Goal: Task Accomplishment & Management: Manage account settings

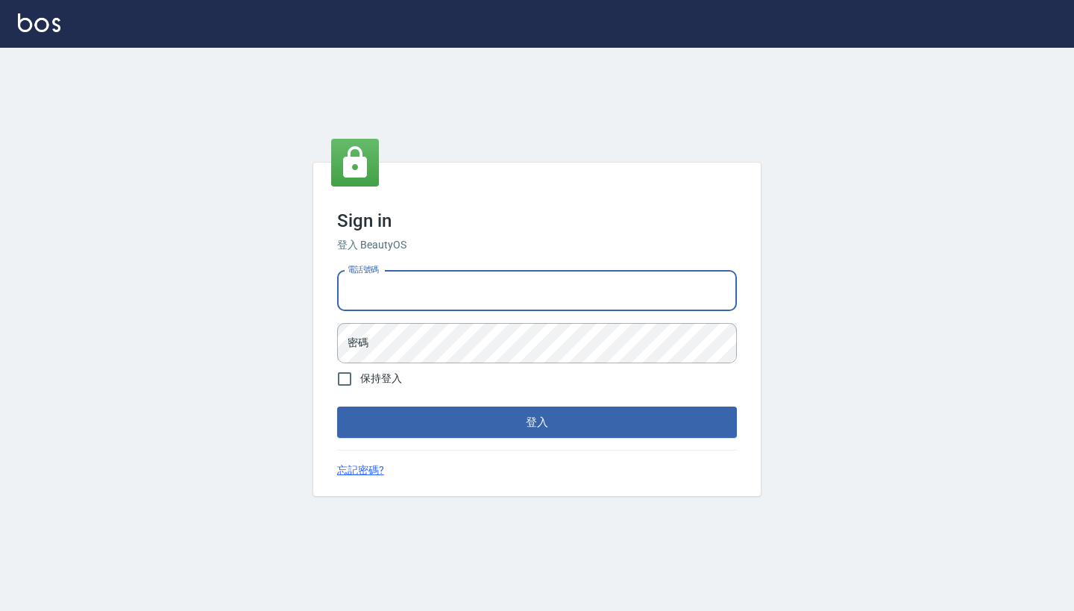
type input "0917500793"
click at [537, 422] on button "登入" at bounding box center [537, 421] width 400 height 31
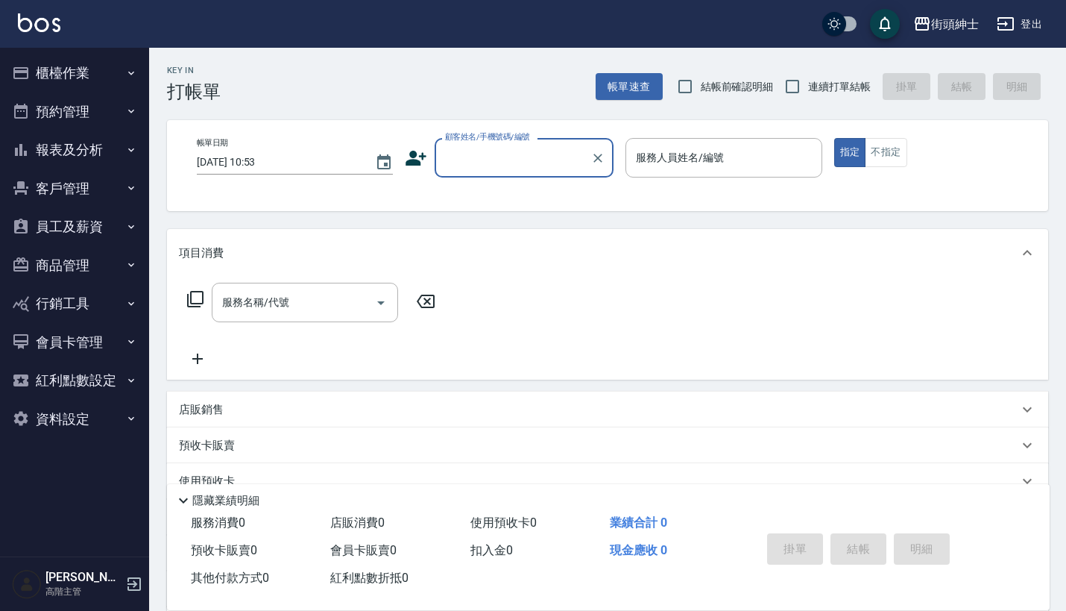
click at [125, 110] on icon "button" at bounding box center [131, 111] width 12 height 12
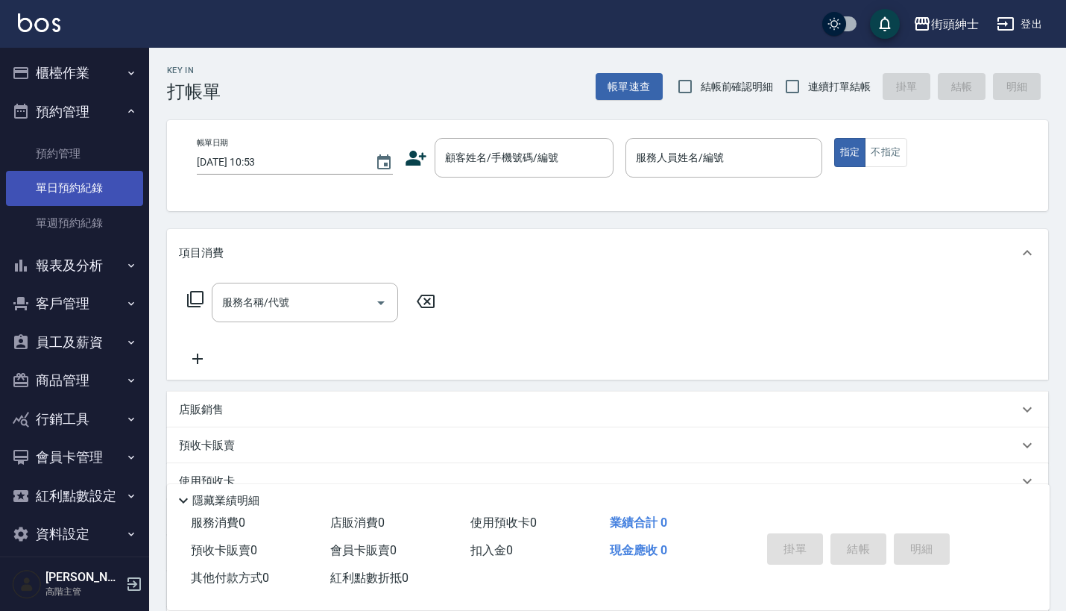
click at [106, 191] on link "單日預約紀錄" at bounding box center [74, 188] width 137 height 34
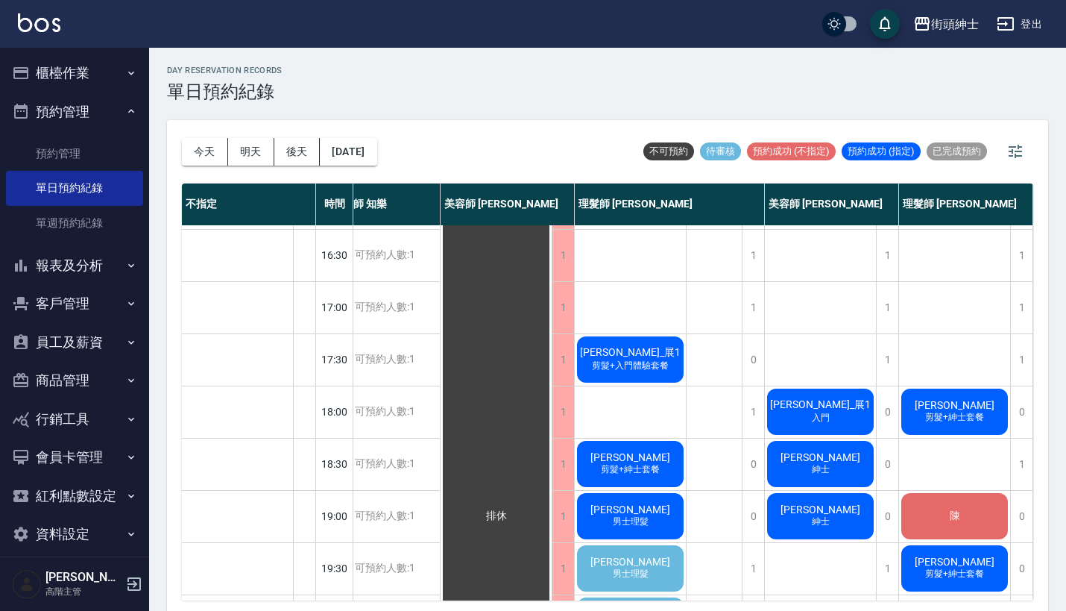
scroll to position [570, 30]
click at [249, 150] on button "明天" at bounding box center [251, 152] width 46 height 28
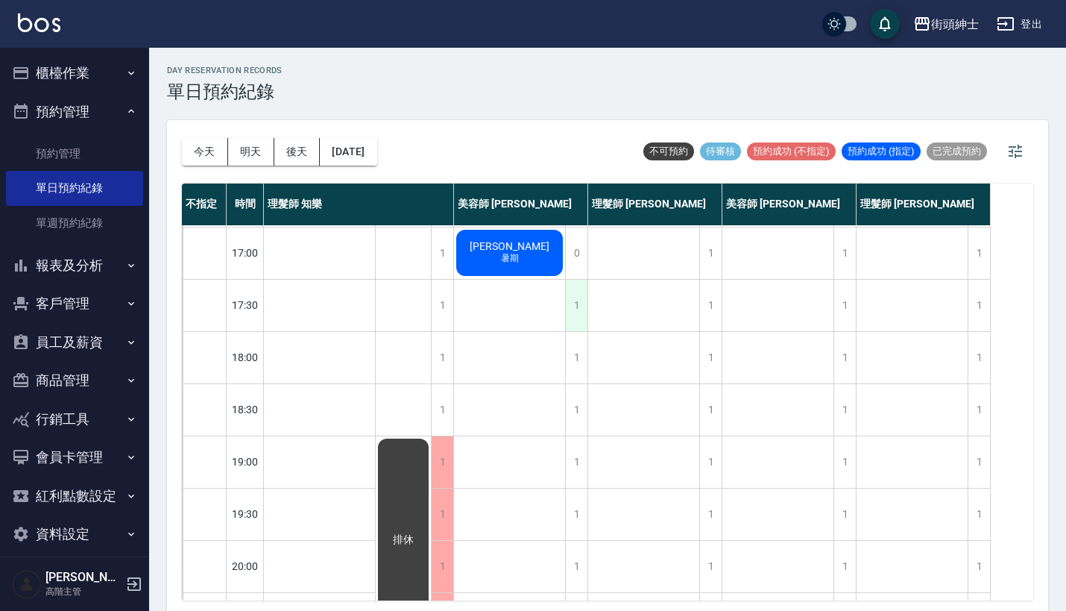
scroll to position [533, 0]
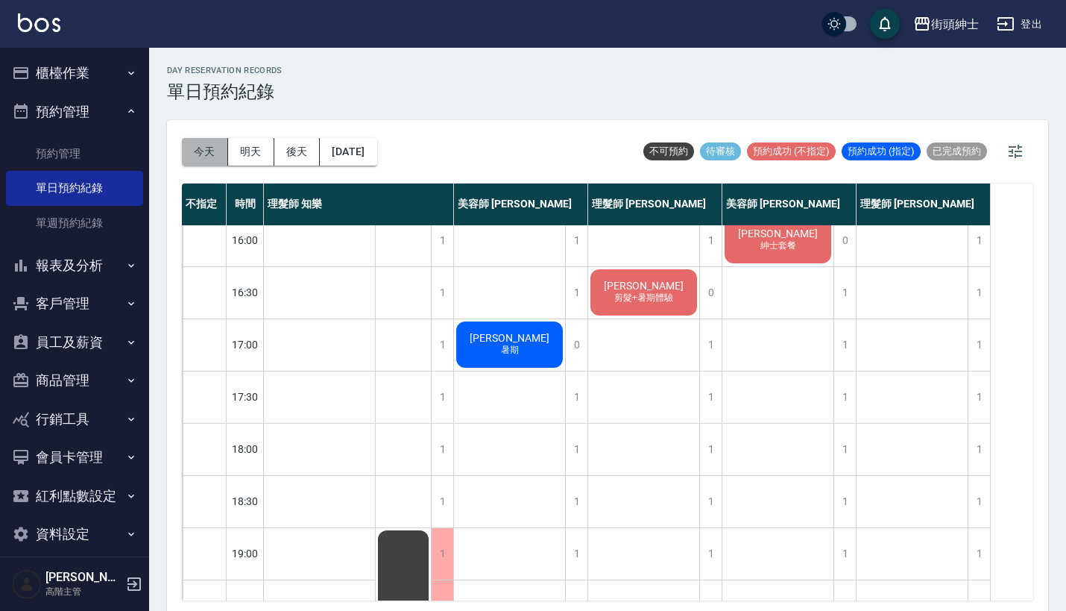
click at [209, 162] on button "今天" at bounding box center [205, 152] width 46 height 28
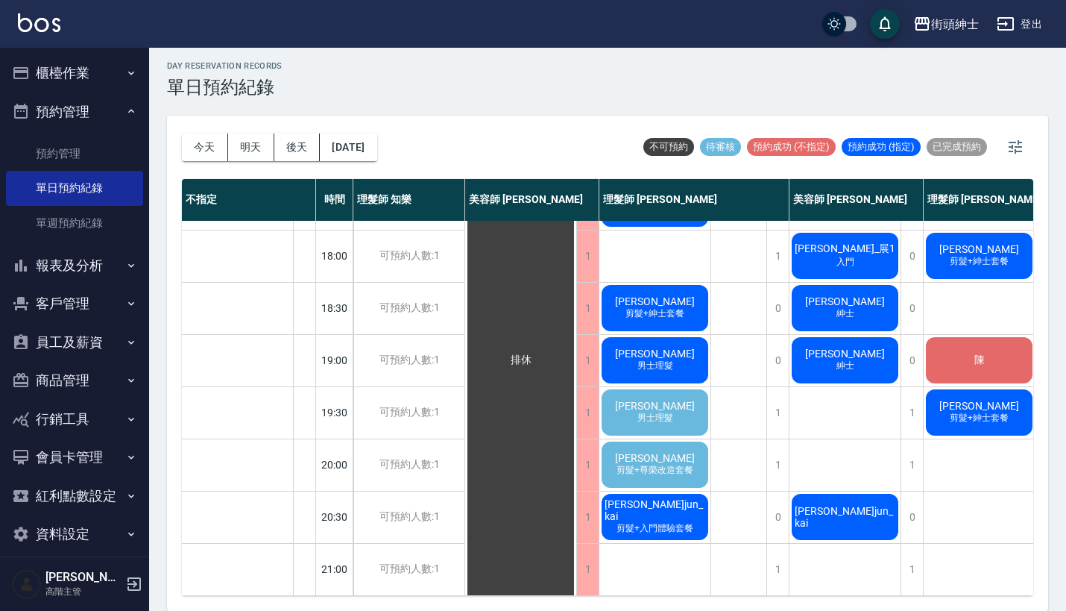
scroll to position [4, 0]
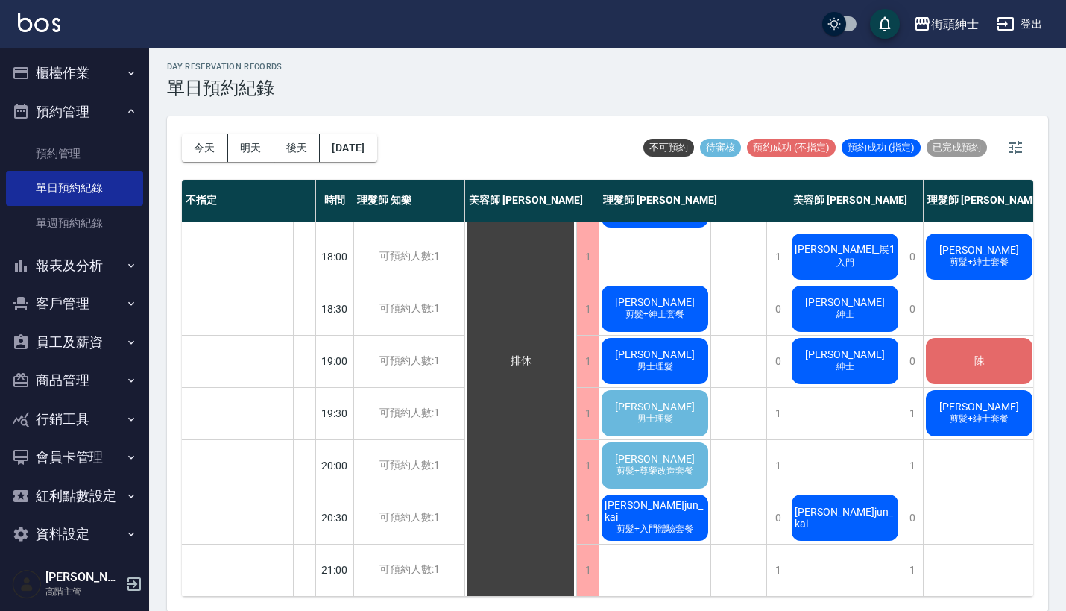
click at [661, 388] on div "[PERSON_NAME] 男士理髮" at bounding box center [654, 413] width 111 height 51
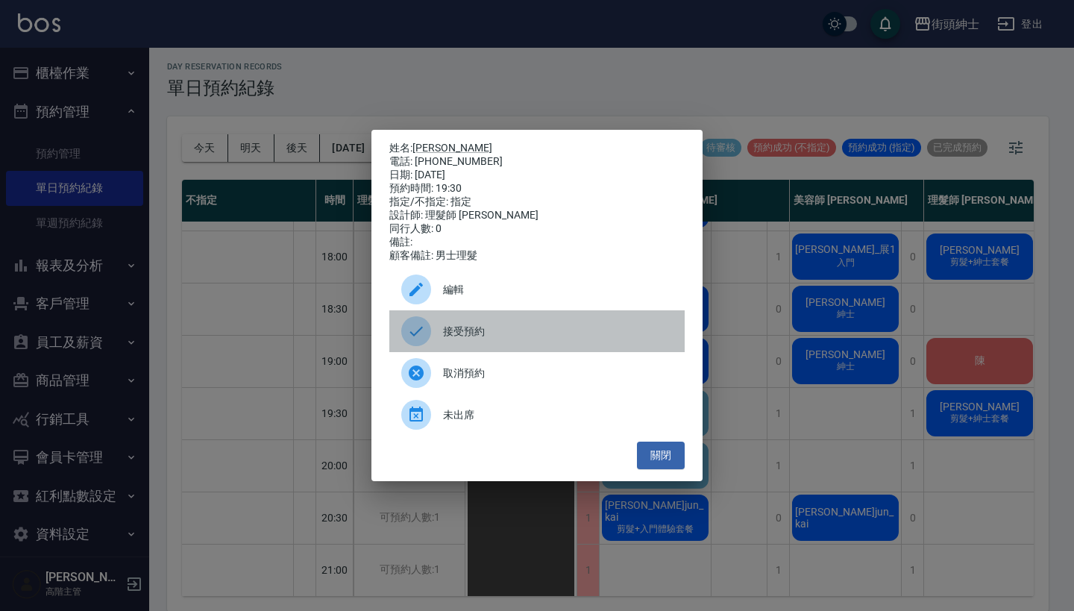
click at [535, 339] on span "接受預約" at bounding box center [558, 332] width 230 height 16
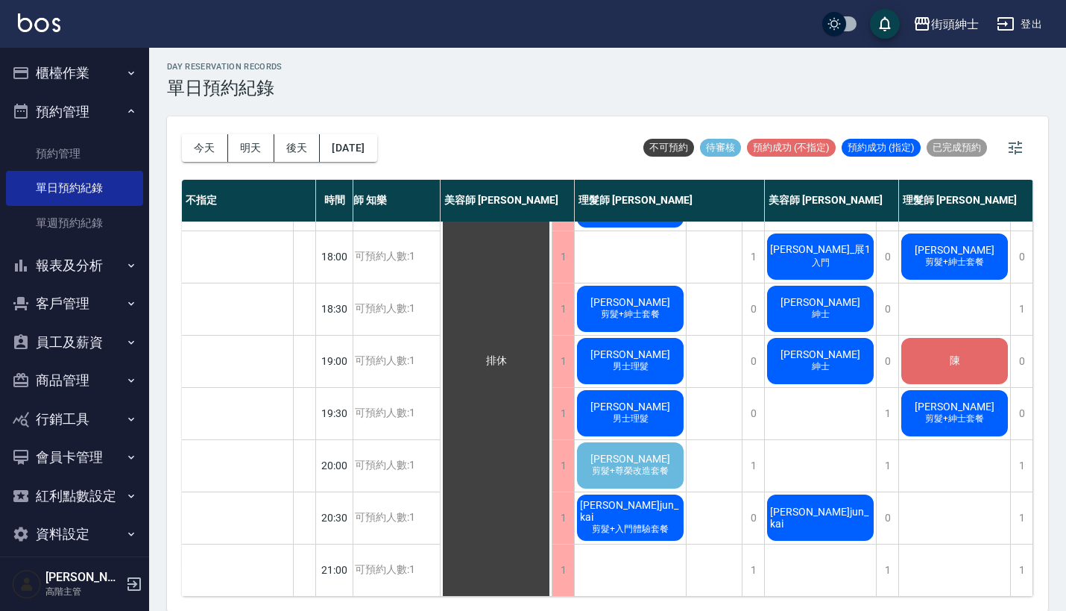
click at [819, 494] on div "[PERSON_NAME]jun_kai" at bounding box center [820, 517] width 111 height 51
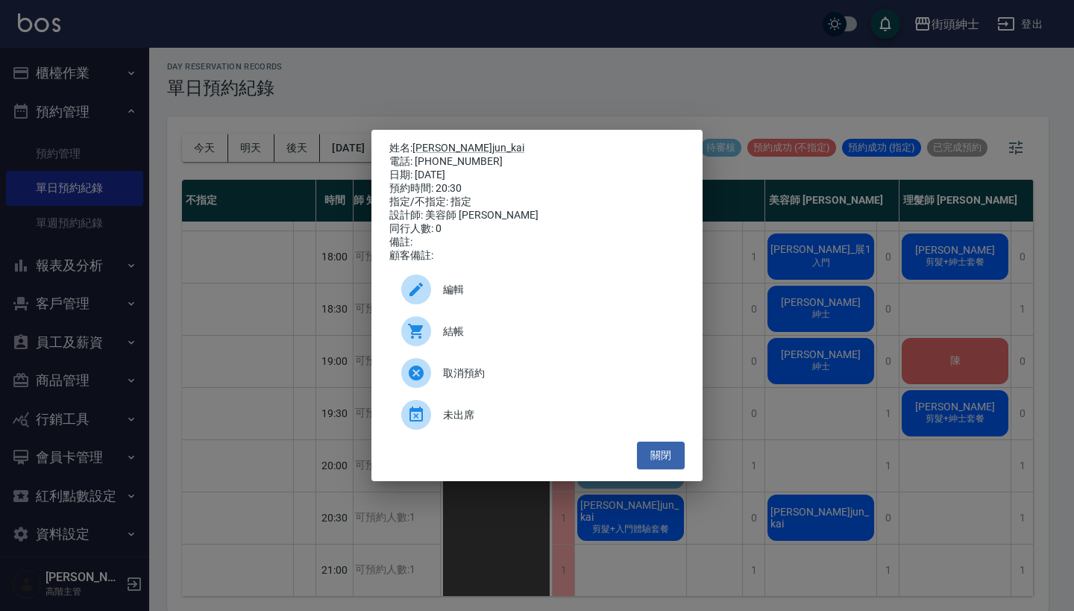
click at [494, 297] on span "編輯" at bounding box center [558, 290] width 230 height 16
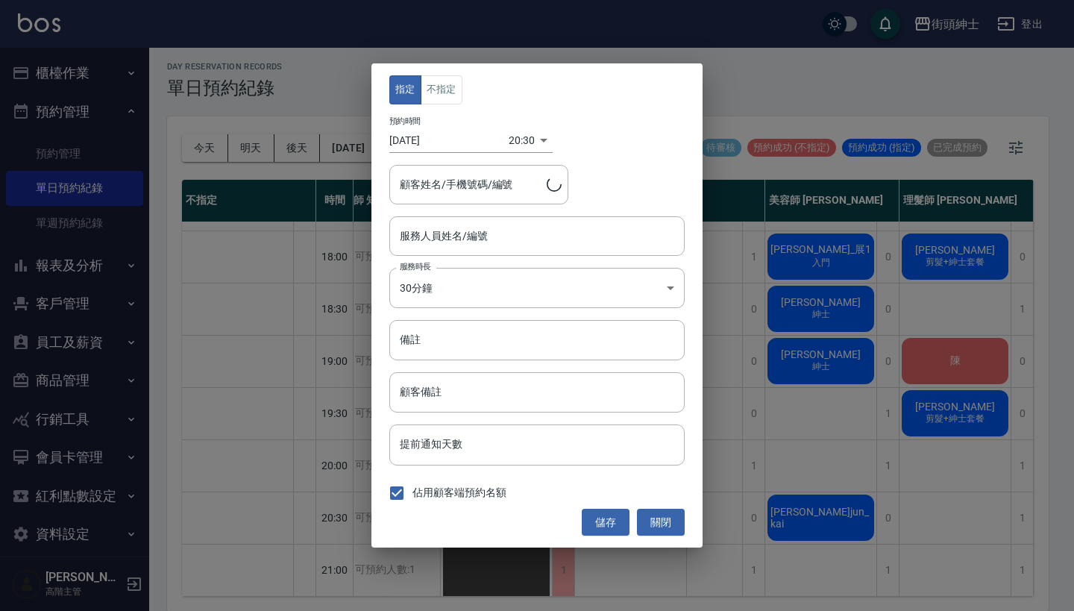
type input "美容師 [PERSON_NAME](無代號)"
type input "俊楷jun_kai/0963750380"
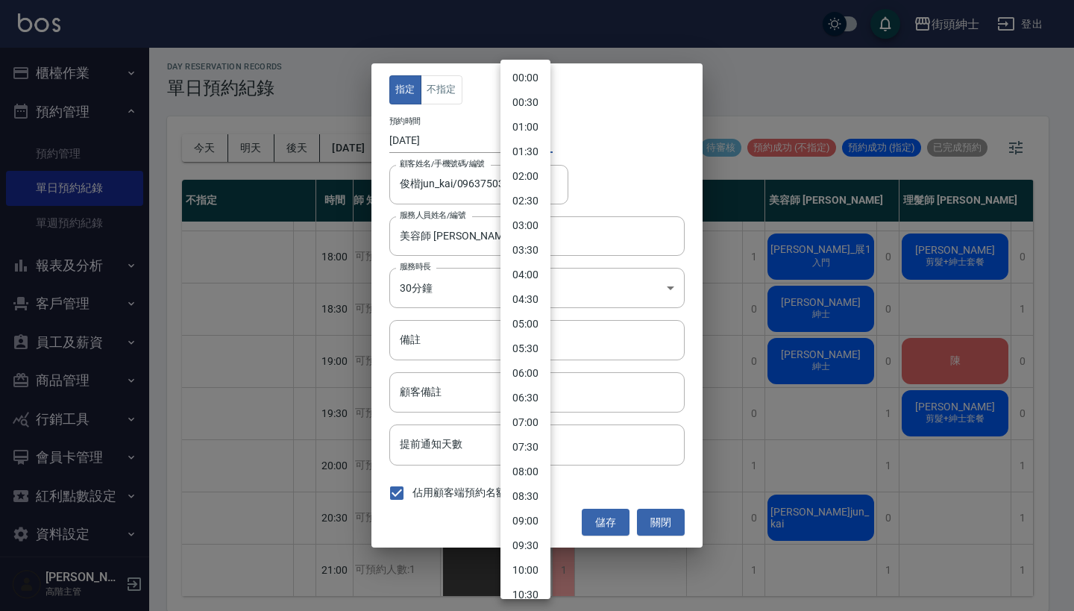
click at [511, 142] on body "街頭紳士 登出 櫃檯作業 打帳單 帳單列表 掛單列表 座位開單 營業儀表板 現金收支登錄 高階收支登錄 材料自購登錄 每日結帳 排班表 現場電腦打卡 掃碼打卡…" at bounding box center [537, 303] width 1074 height 615
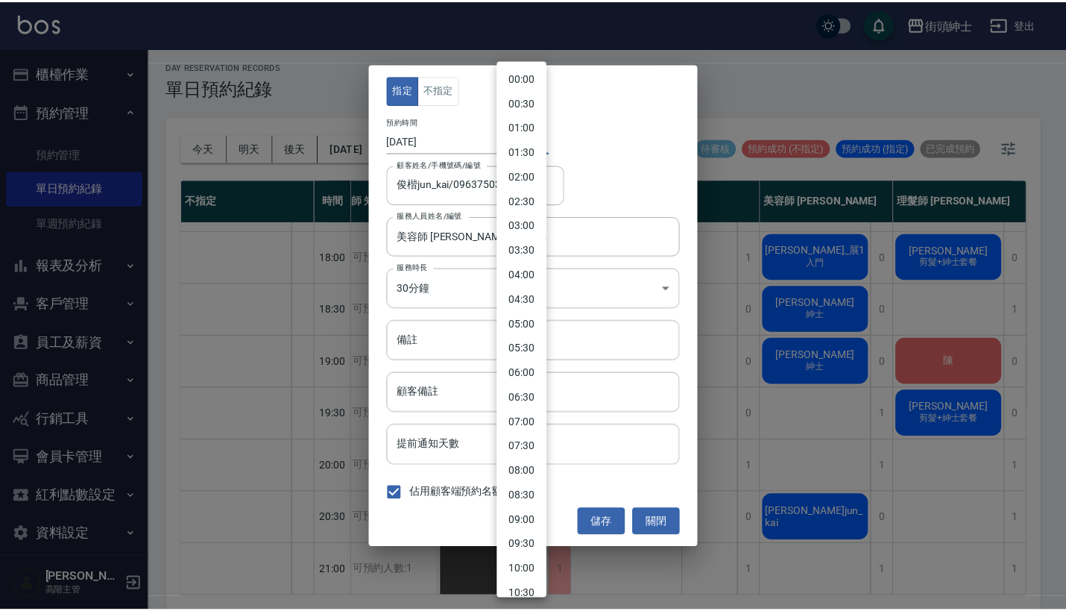
scroll to position [654, 0]
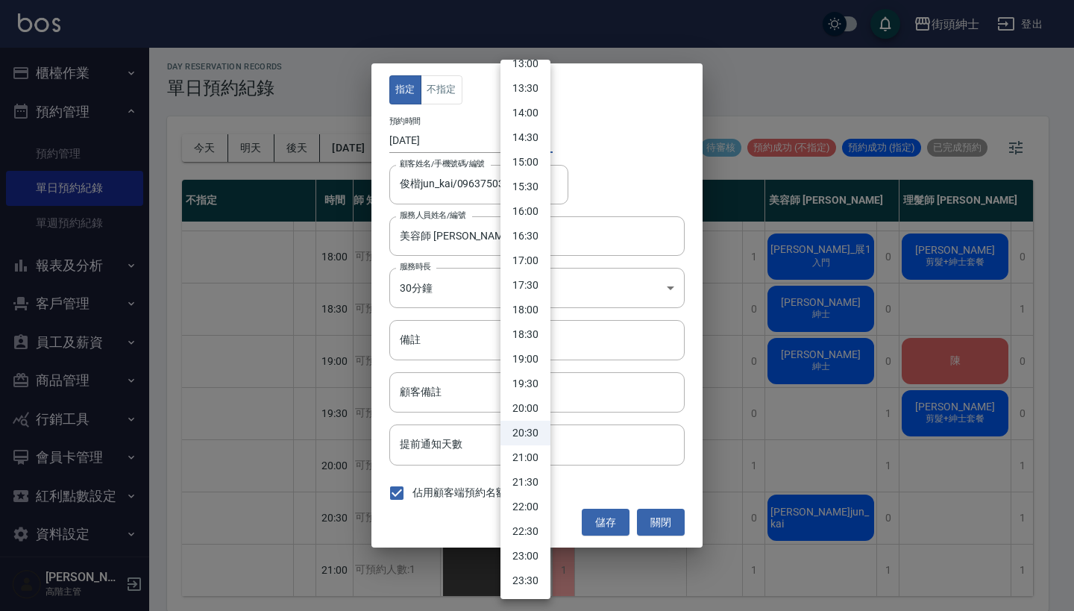
click at [531, 447] on li "21:00" at bounding box center [525, 457] width 50 height 25
type input "1756990800000"
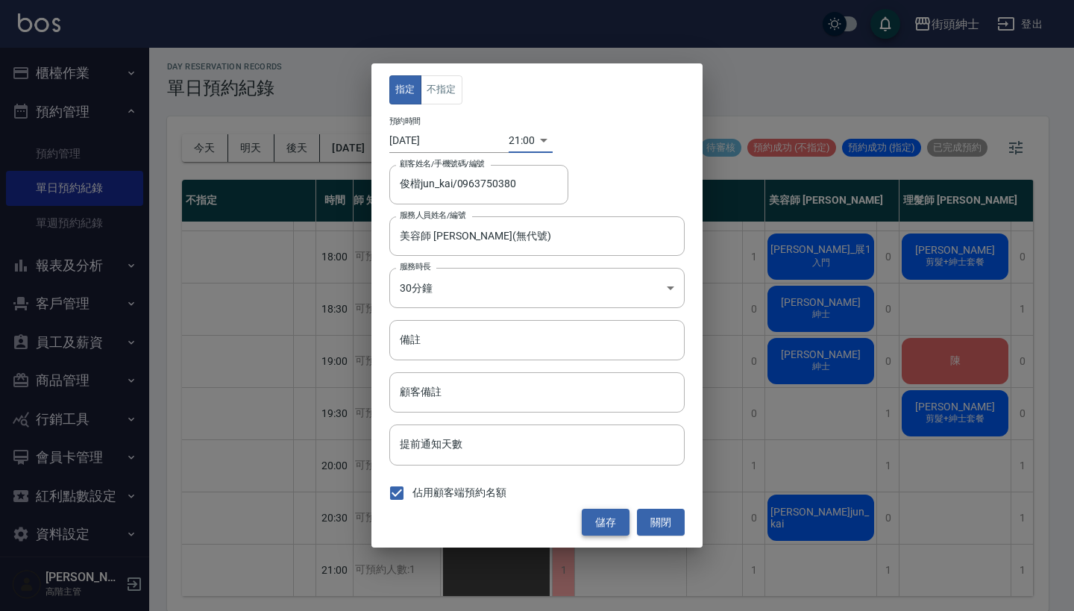
click at [600, 523] on button "儲存" at bounding box center [606, 522] width 48 height 28
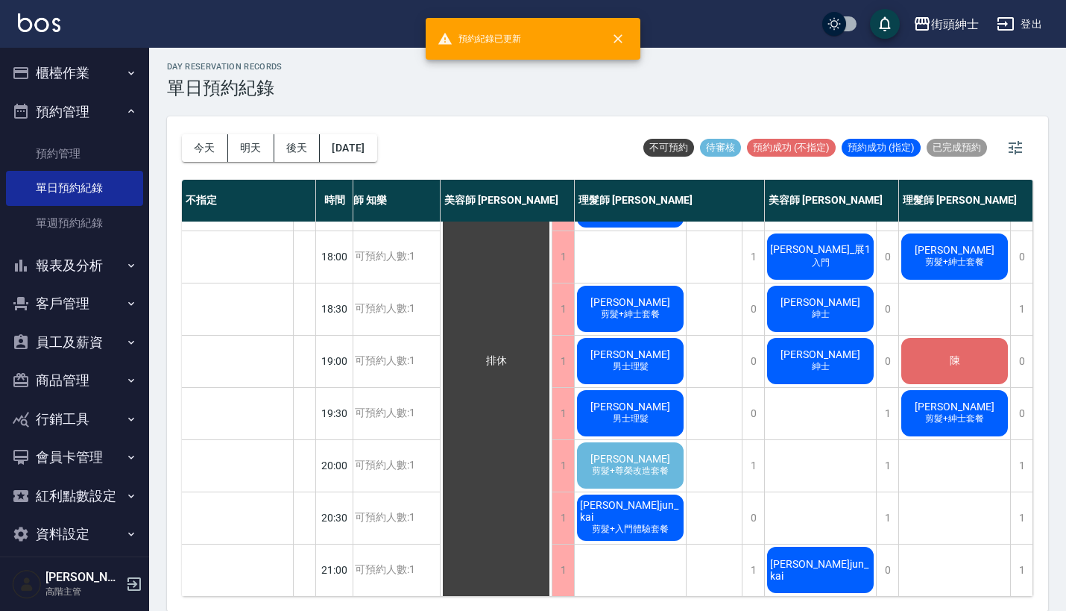
click at [640, 452] on div "楊 剪髮+尊榮改造套餐" at bounding box center [630, 465] width 111 height 51
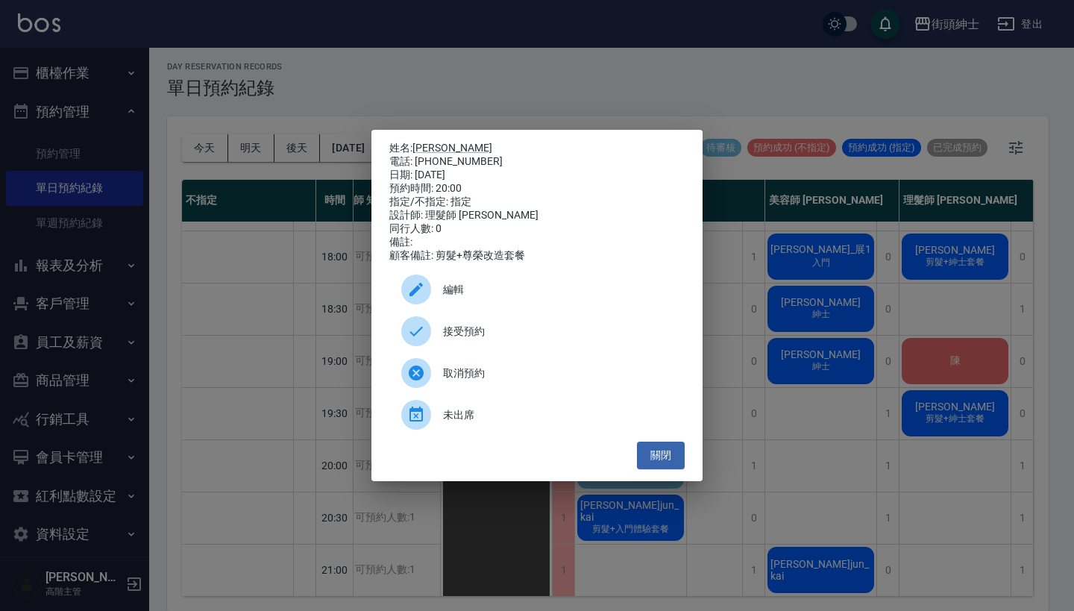
click at [886, 412] on div "姓名: [PERSON_NAME] 電話: [PHONE_NUMBER] 日期: [DATE] 預約時間: 20:00 指定/不指定: 指定 設計師: 理髮師…" at bounding box center [537, 305] width 1074 height 611
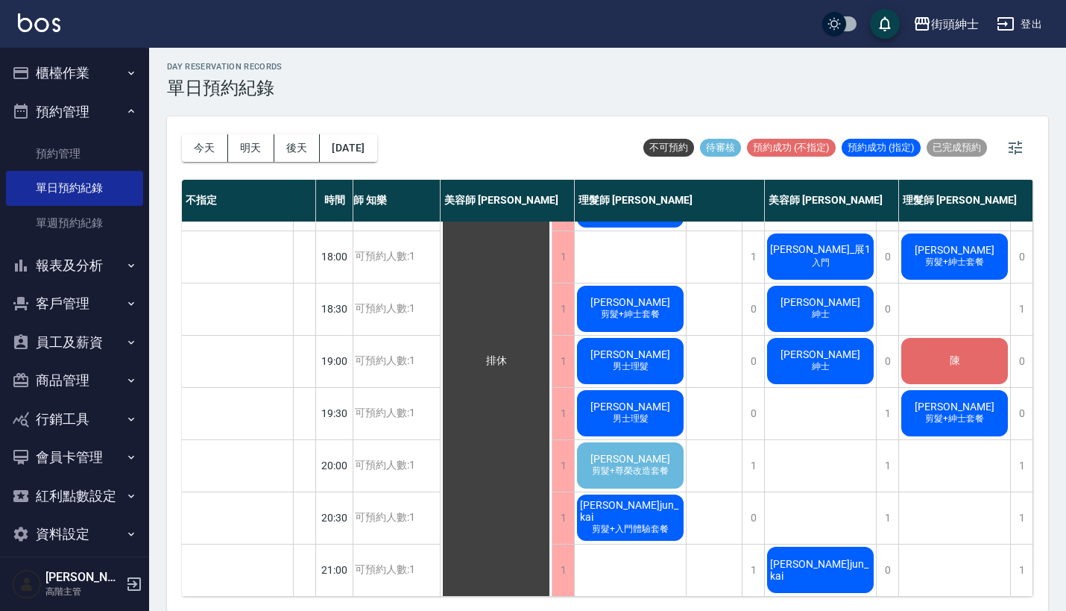
click at [638, 446] on div "楊 剪髮+尊榮改造套餐" at bounding box center [630, 465] width 111 height 51
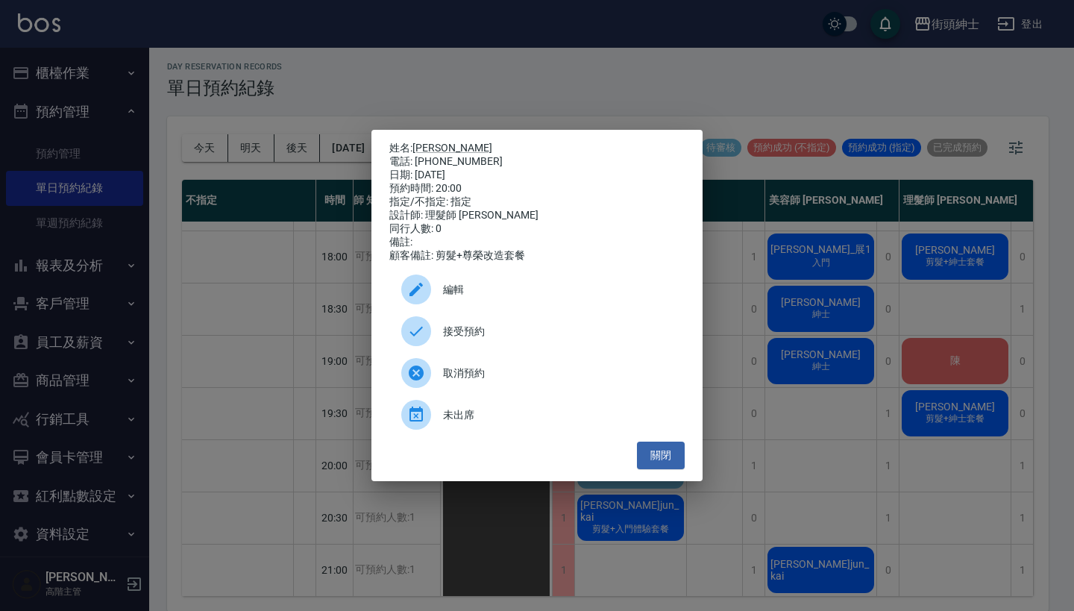
click at [562, 288] on div "編輯" at bounding box center [536, 289] width 295 height 42
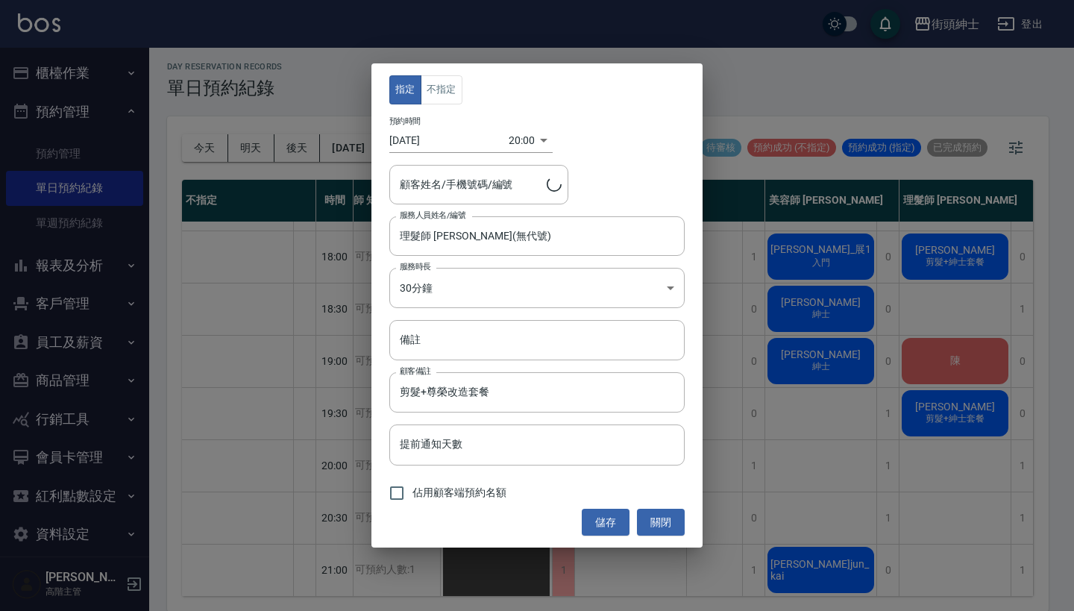
type input "[PERSON_NAME]/0988121234"
click at [480, 250] on div "理髮師 [PERSON_NAME](無代號) 服務人員姓名/編號" at bounding box center [536, 236] width 295 height 40
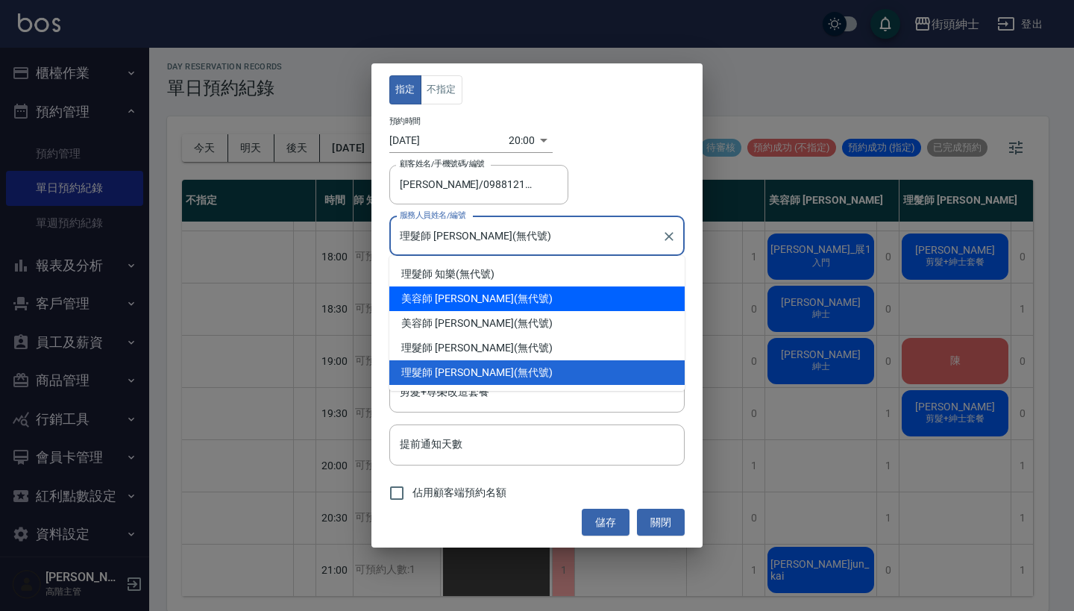
click at [481, 297] on div "美容師 [PERSON_NAME] (無代號)" at bounding box center [536, 298] width 295 height 25
type input "美容師 [PERSON_NAME](無代號)"
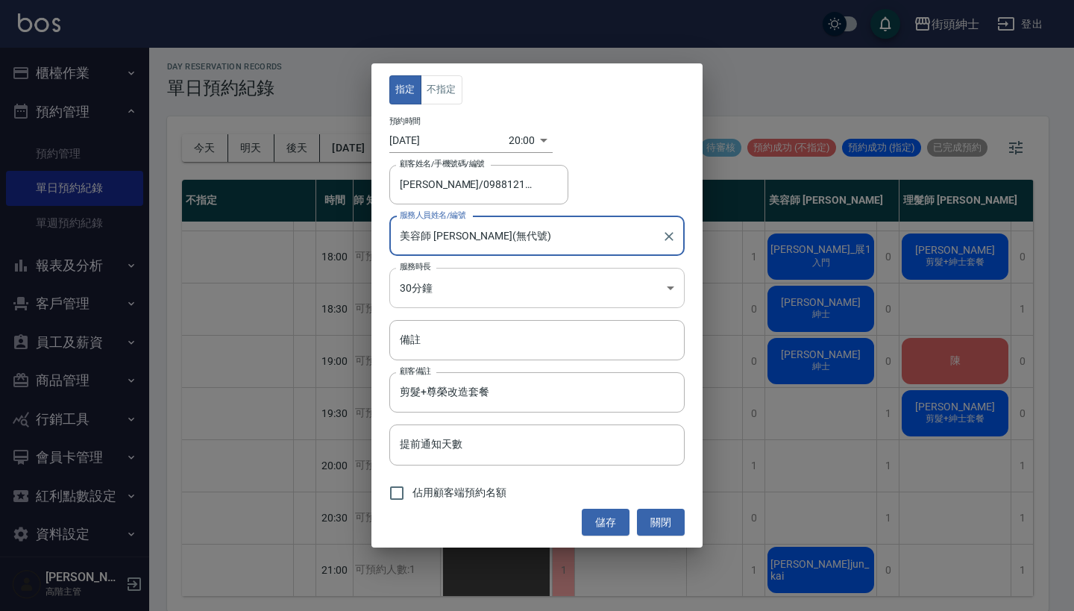
click at [542, 291] on body "街頭紳士 登出 櫃檯作業 打帳單 帳單列表 掛單列表 座位開單 營業儀表板 現金收支登錄 高階收支登錄 材料自購登錄 每日結帳 排班表 現場電腦打卡 掃碼打卡…" at bounding box center [537, 303] width 1074 height 615
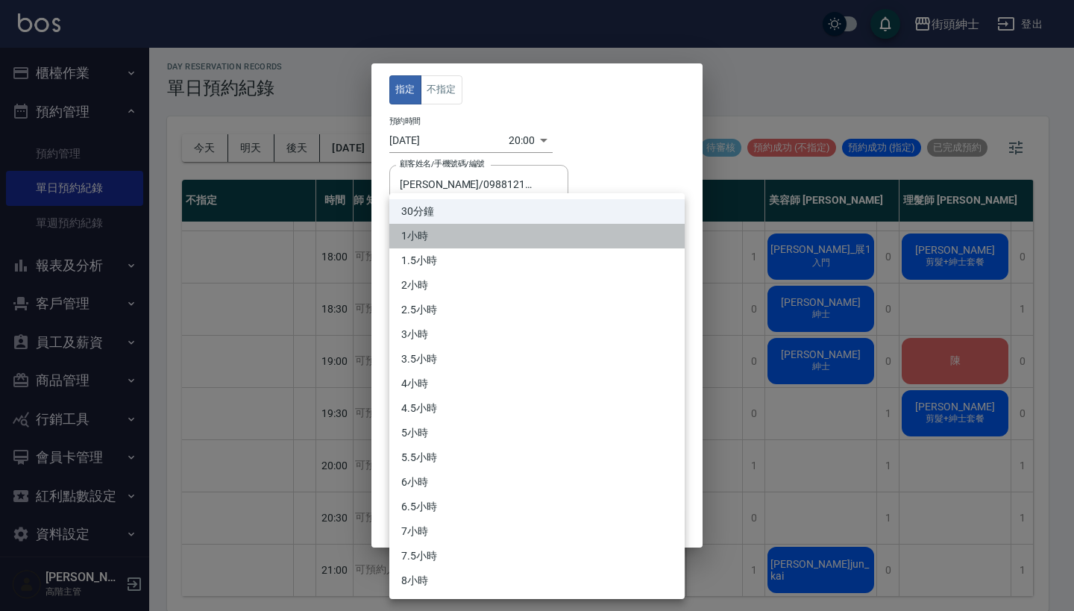
click at [538, 243] on li "1小時" at bounding box center [536, 236] width 295 height 25
type input "2"
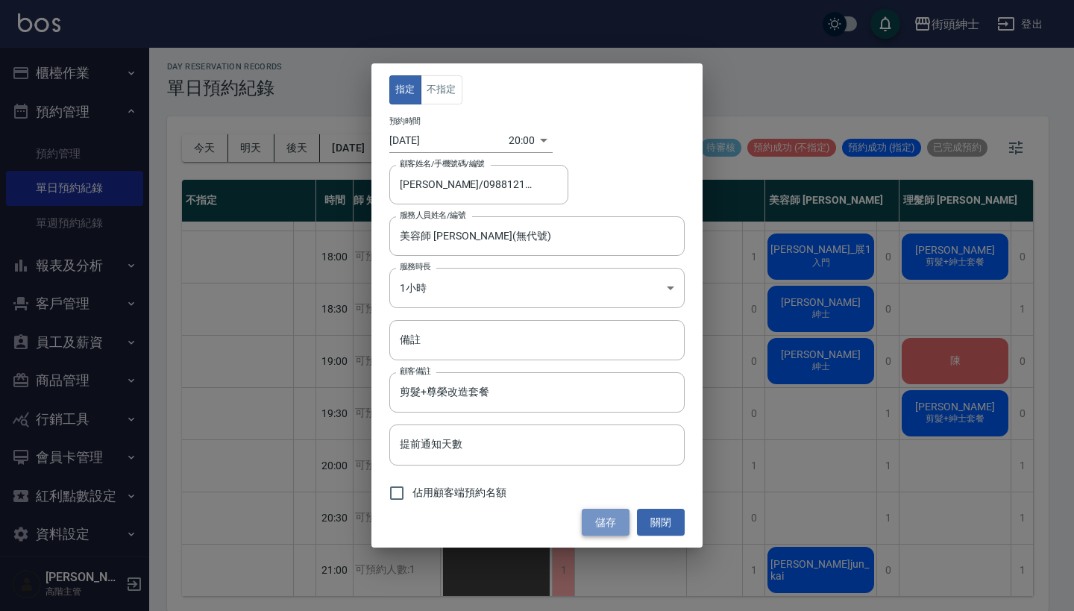
click at [605, 514] on button "儲存" at bounding box center [606, 522] width 48 height 28
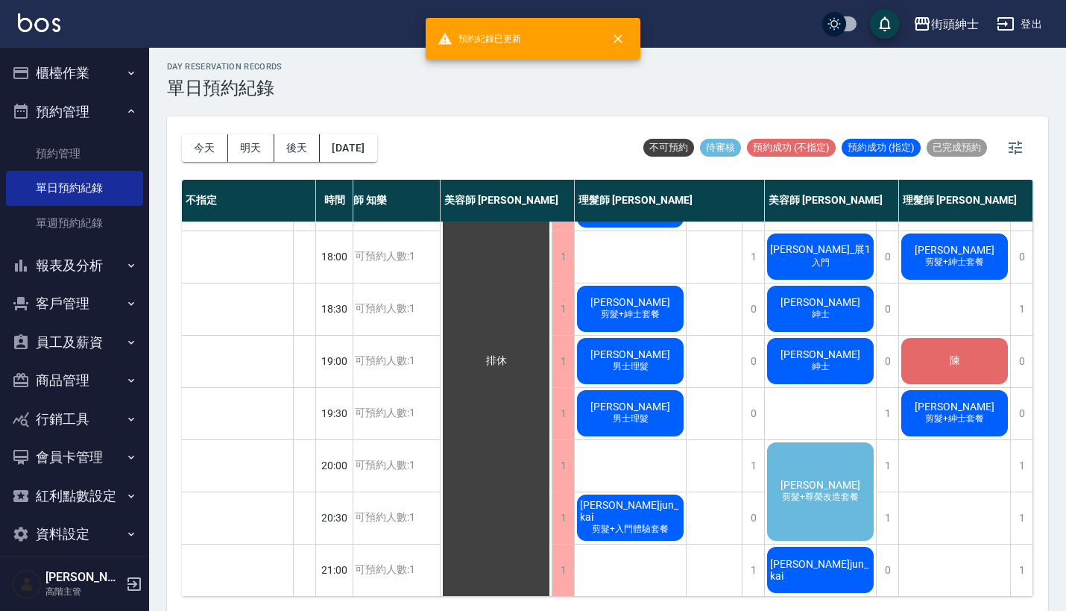
click at [814, 491] on span "剪髮+尊榮改造套餐" at bounding box center [820, 497] width 83 height 13
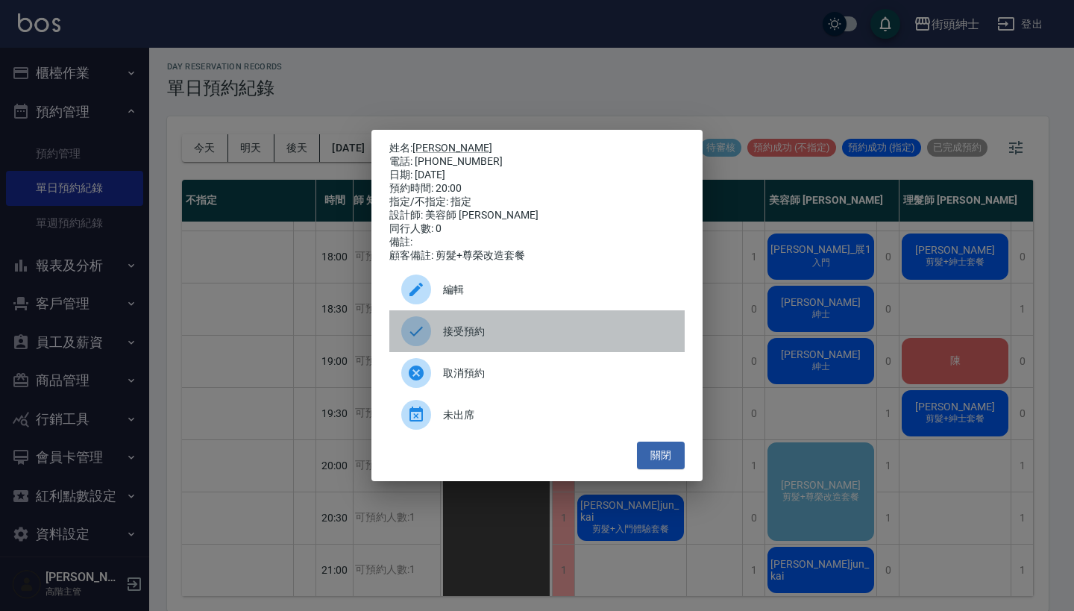
click at [535, 333] on span "接受預約" at bounding box center [558, 332] width 230 height 16
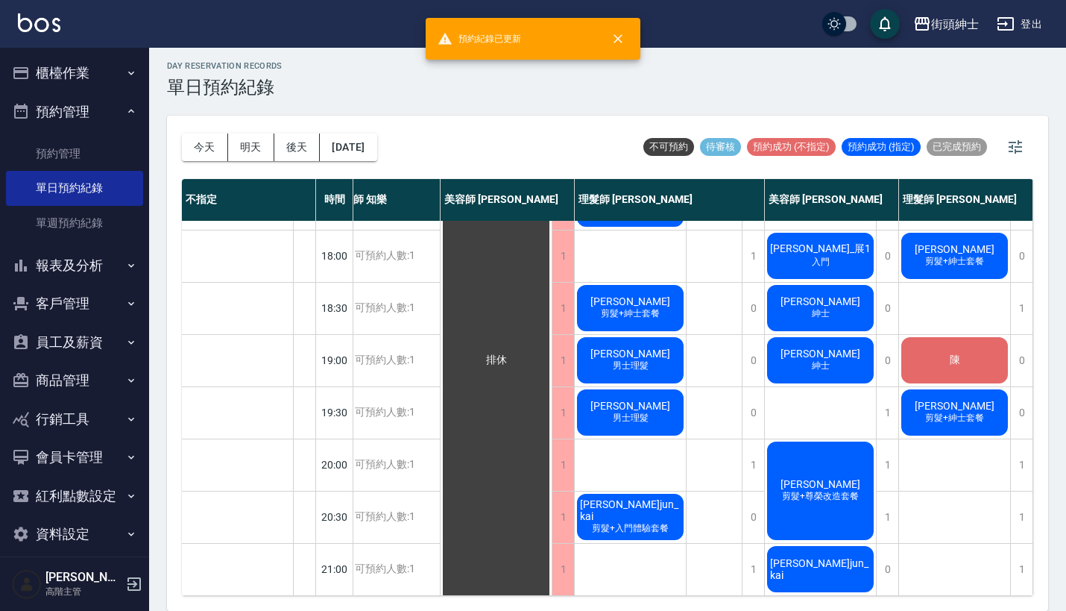
scroll to position [4, 0]
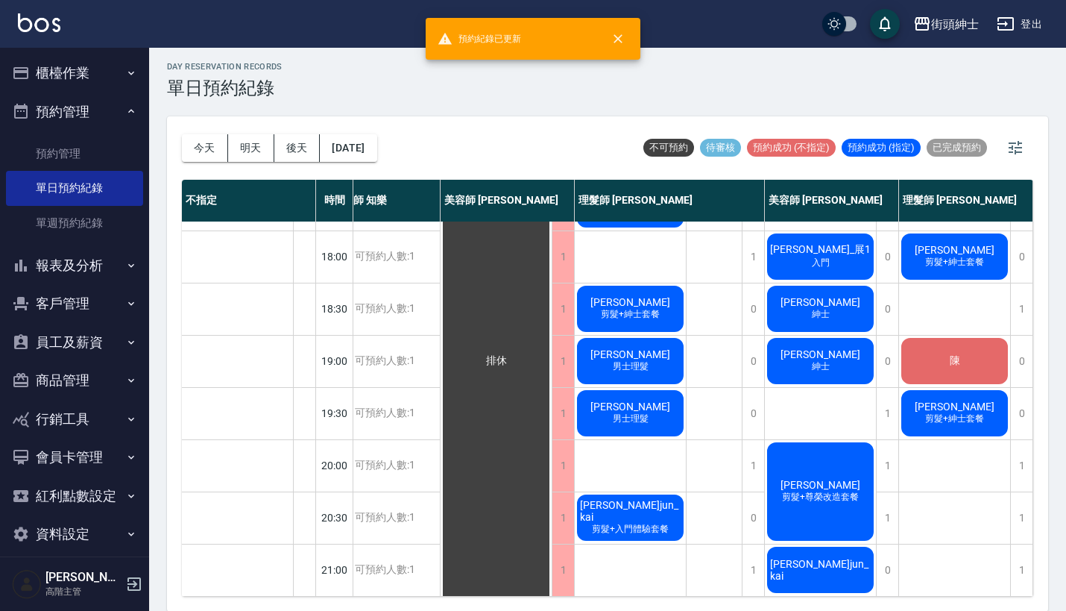
click at [846, 491] on span "剪髮+尊榮改造套餐" at bounding box center [820, 497] width 83 height 13
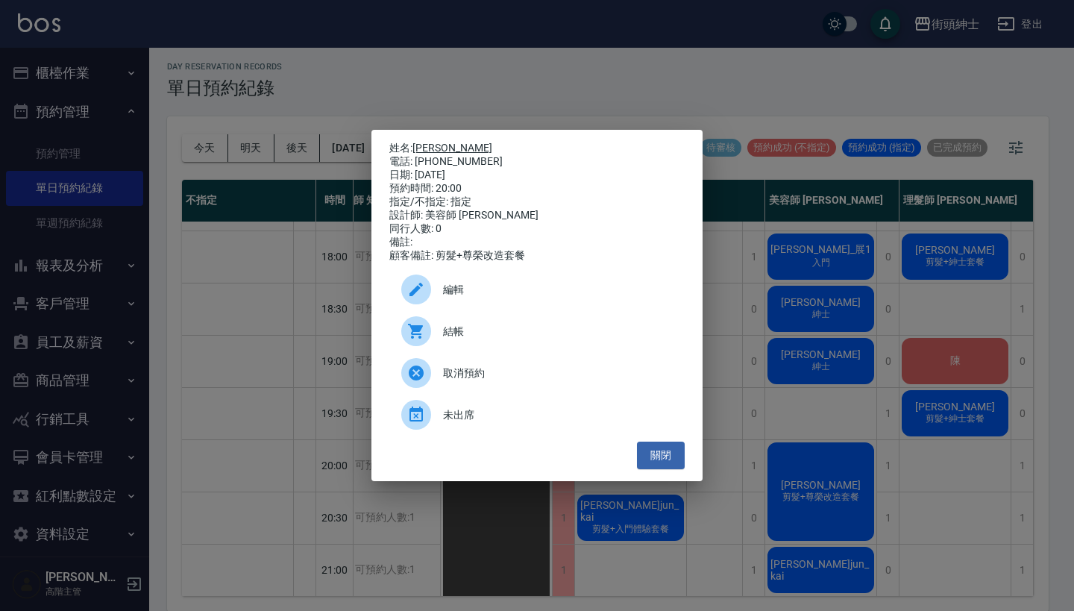
drag, startPoint x: 485, startPoint y: 155, endPoint x: 420, endPoint y: 140, distance: 66.6
click at [420, 142] on div "姓名: 楊 電話: [PHONE_NUMBER] 日期: [DATE] 預約時間: 20:00 指定/不指定: 指定 設計師: 美容師 小戴 同行人數: 0 …" at bounding box center [536, 202] width 295 height 121
copy div "姓名: [PERSON_NAME] 電話: [PHONE_NUMBER]"
click at [831, 364] on div "姓名: [PERSON_NAME] 電話: [PHONE_NUMBER] 日期: [DATE] 預約時間: 20:00 指定/不指定: 指定 設計師: 美容師…" at bounding box center [537, 305] width 1074 height 611
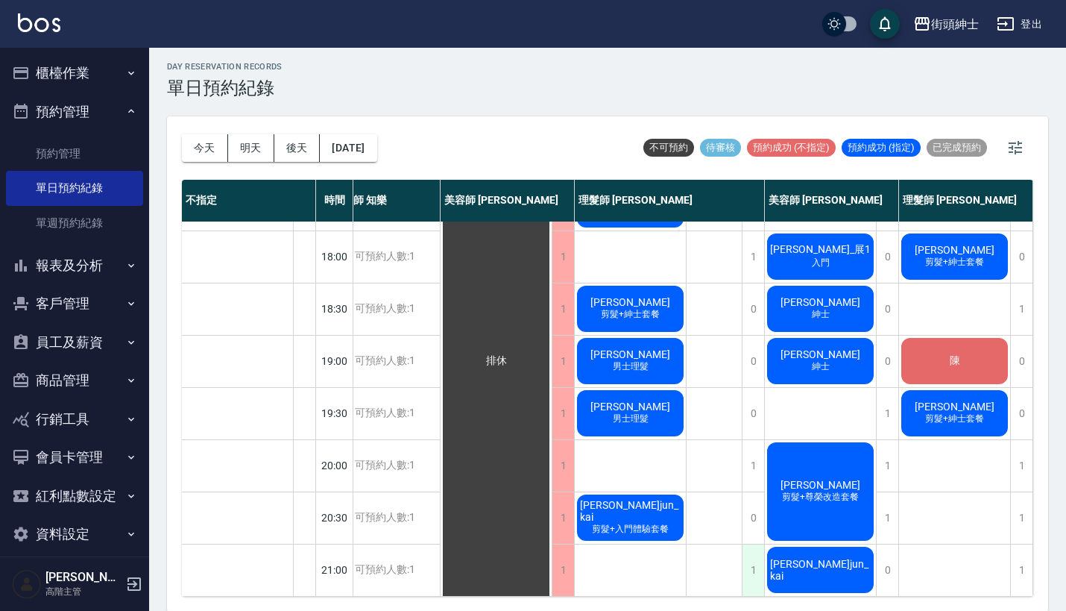
click at [752, 554] on div "1" at bounding box center [753, 569] width 22 height 51
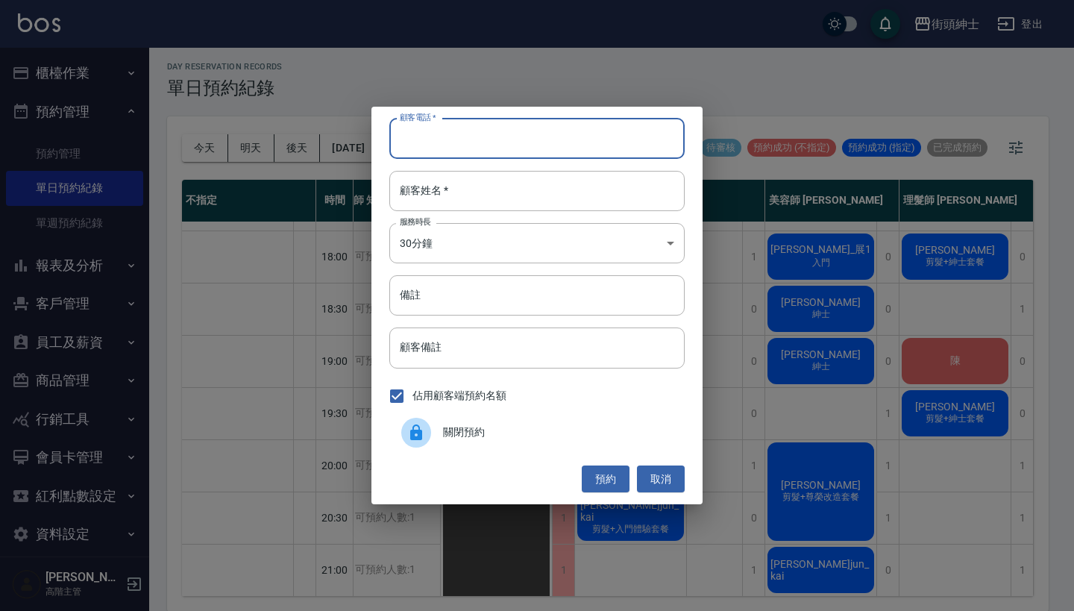
paste input "楊 電話: [PHONE_NUMBER]"
type input "楊 電話: [PHONE_NUMBER]"
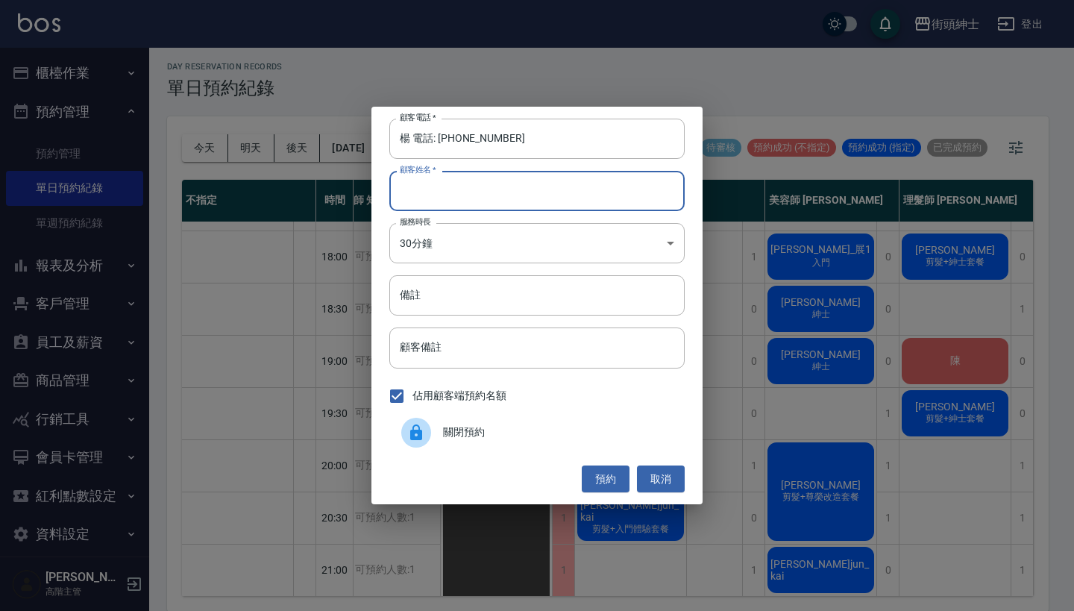
paste input "楊 電話: [PHONE_NUMBER]"
drag, startPoint x: 415, startPoint y: 194, endPoint x: 435, endPoint y: 149, distance: 49.1
type input "楊 電話: [PHONE_NUMBER]"
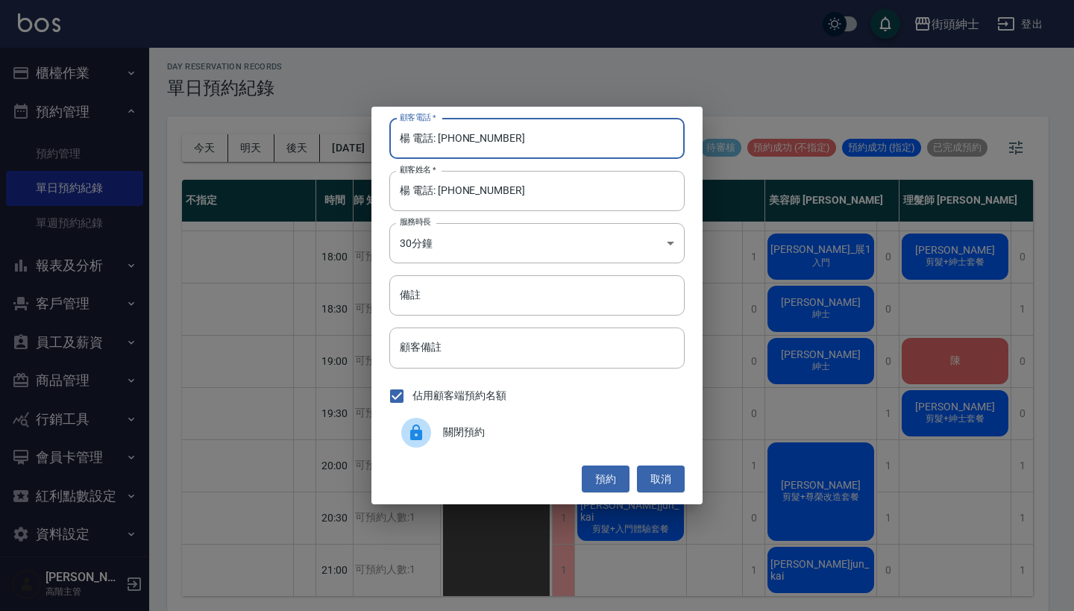
drag, startPoint x: 441, startPoint y: 140, endPoint x: 303, endPoint y: 139, distance: 137.9
click at [303, 139] on div "顧客電話   * 楊 電話: [PHONE_NUMBER] 顧客電話   * 顧客姓名   * [PERSON_NAME] 電話: [PHONE_NUMBER…" at bounding box center [537, 305] width 1074 height 611
type input "0988121234"
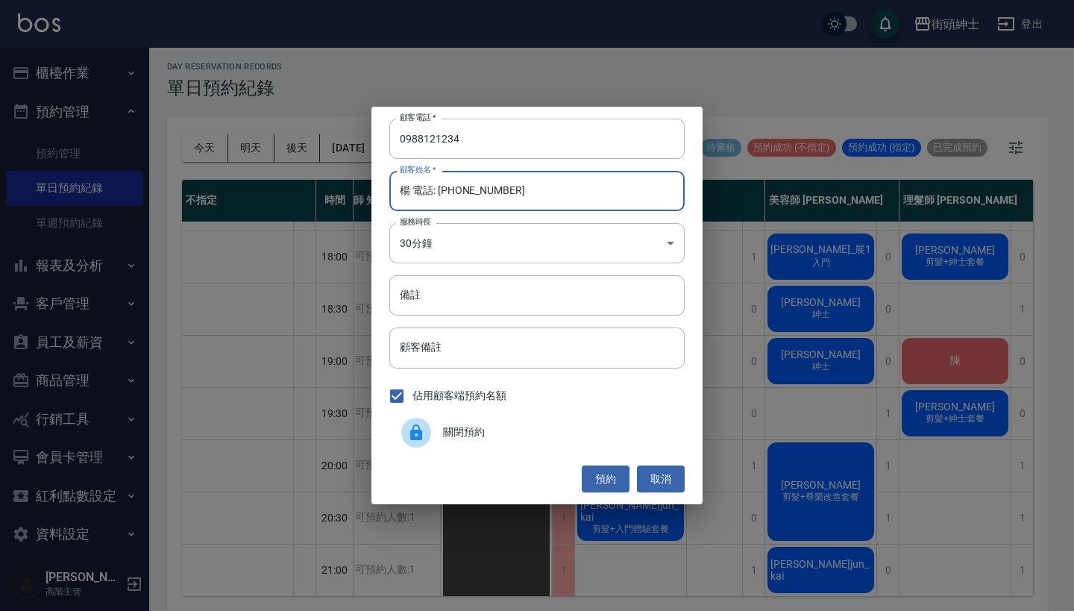
drag, startPoint x: 510, startPoint y: 188, endPoint x: 405, endPoint y: 191, distance: 105.2
click at [405, 191] on input "楊 電話: [PHONE_NUMBER]" at bounding box center [536, 191] width 295 height 40
type input "[PERSON_NAME]"
click at [609, 473] on button "預約" at bounding box center [606, 479] width 48 height 28
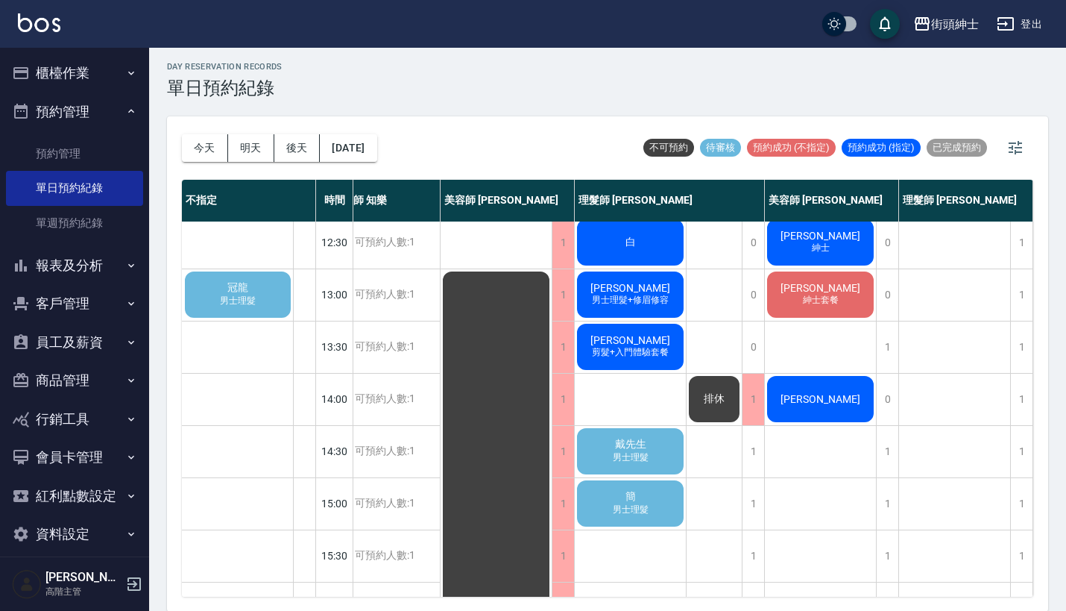
scroll to position [160, 32]
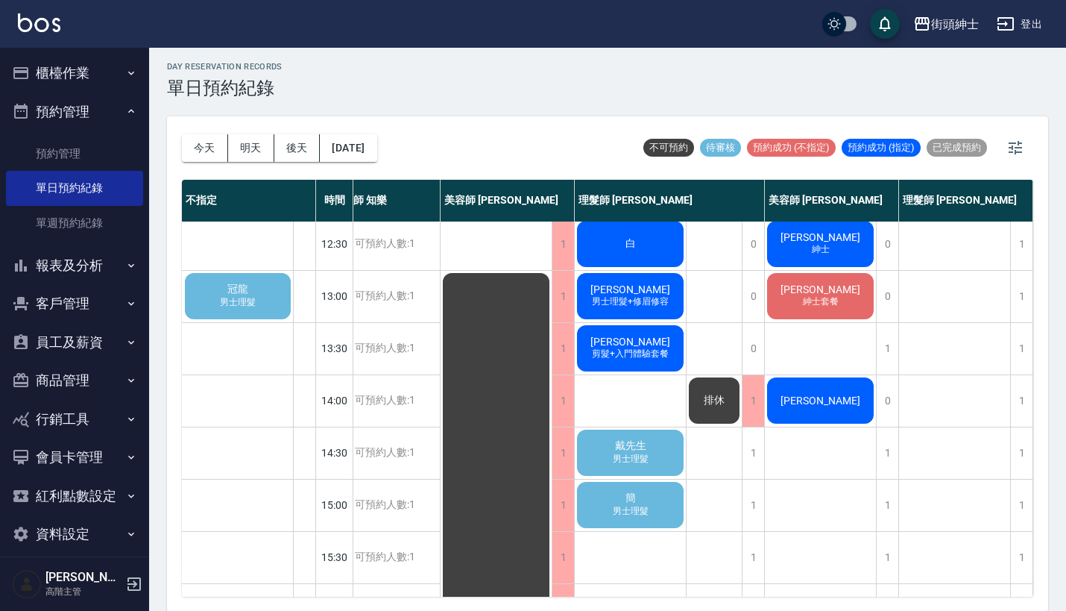
click at [635, 448] on span "戴先生" at bounding box center [630, 445] width 37 height 13
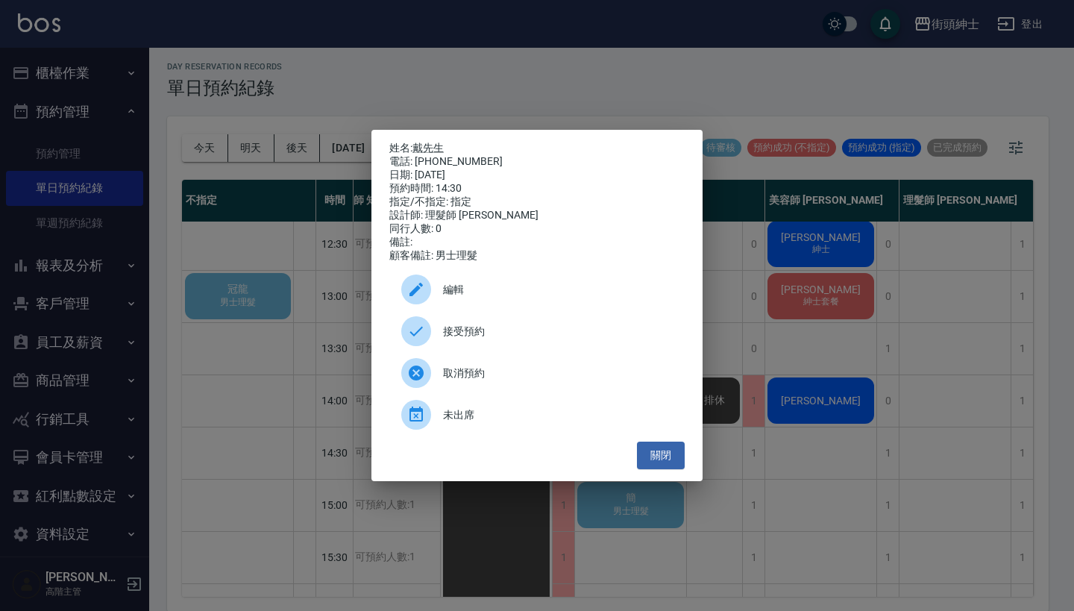
click at [540, 339] on span "接受預約" at bounding box center [558, 332] width 230 height 16
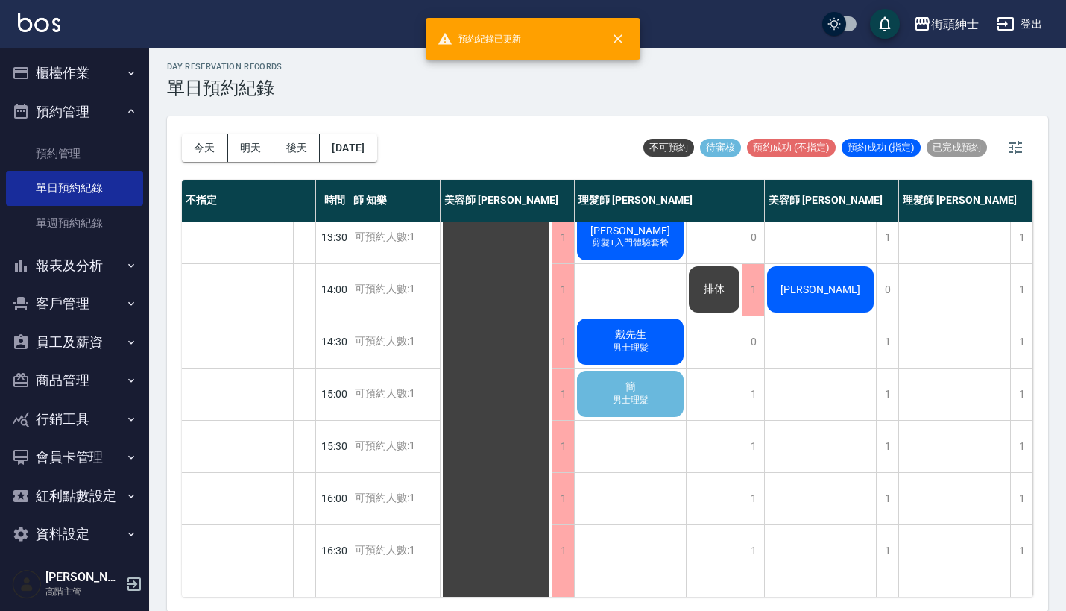
scroll to position [286, 25]
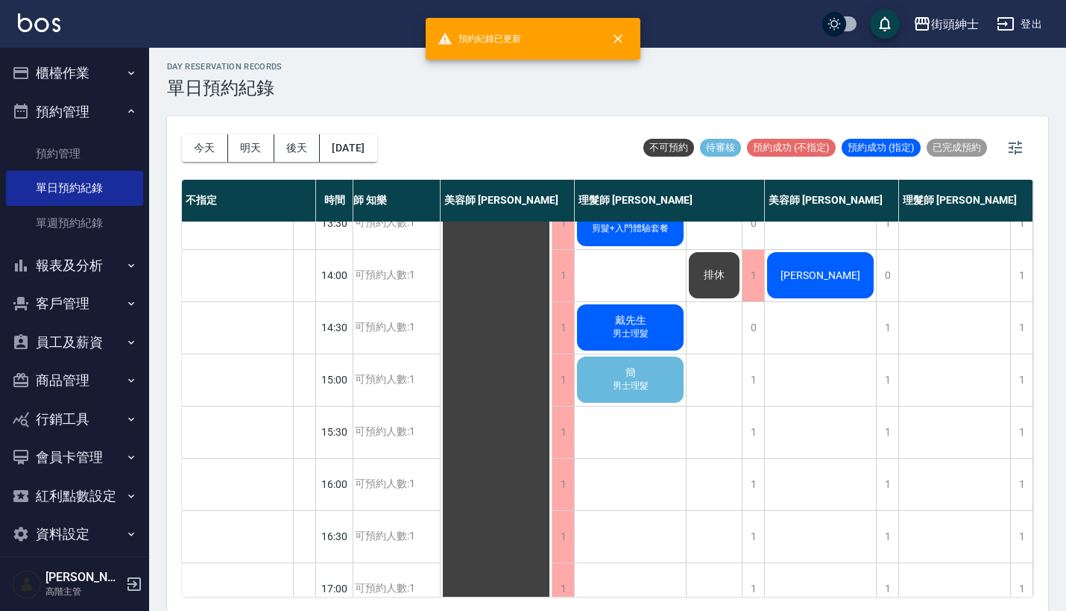
click at [628, 375] on span "簡" at bounding box center [631, 372] width 16 height 13
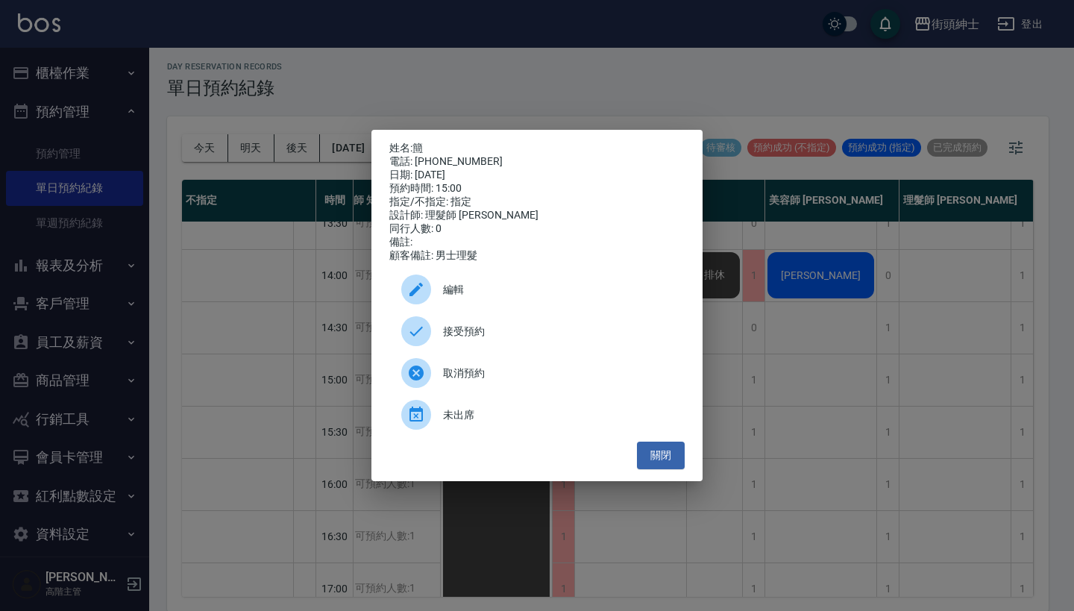
click at [570, 338] on span "接受預約" at bounding box center [558, 332] width 230 height 16
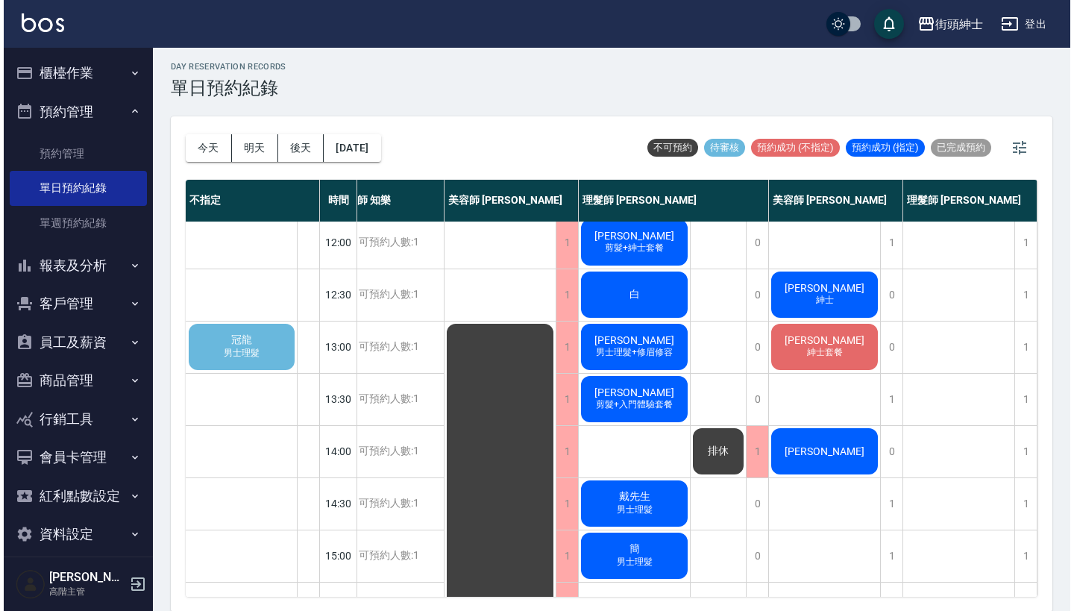
scroll to position [92, 32]
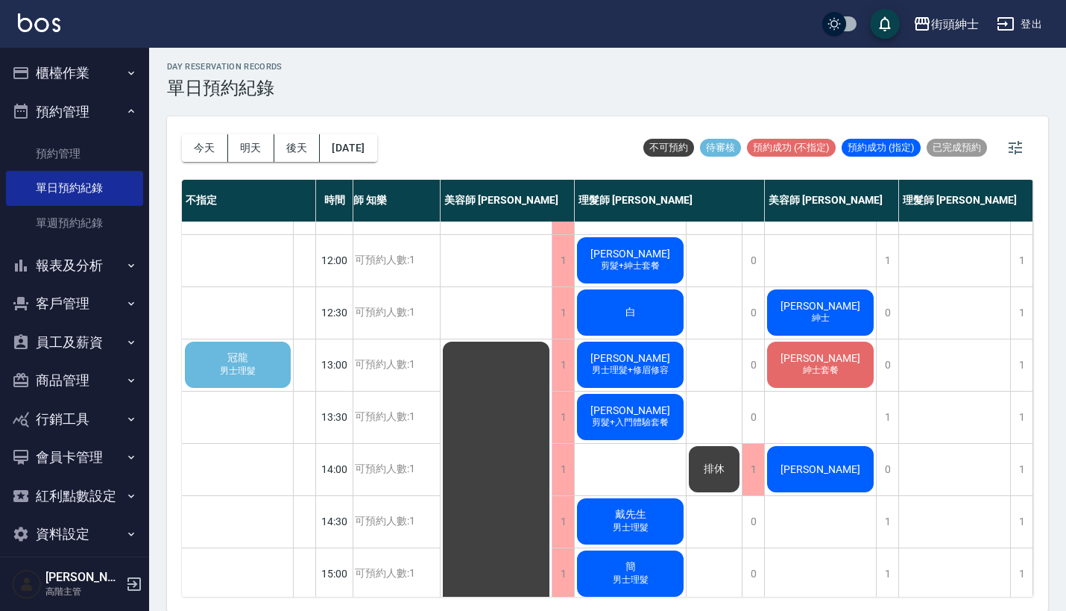
click at [250, 368] on span "男士理髮" at bounding box center [238, 371] width 42 height 13
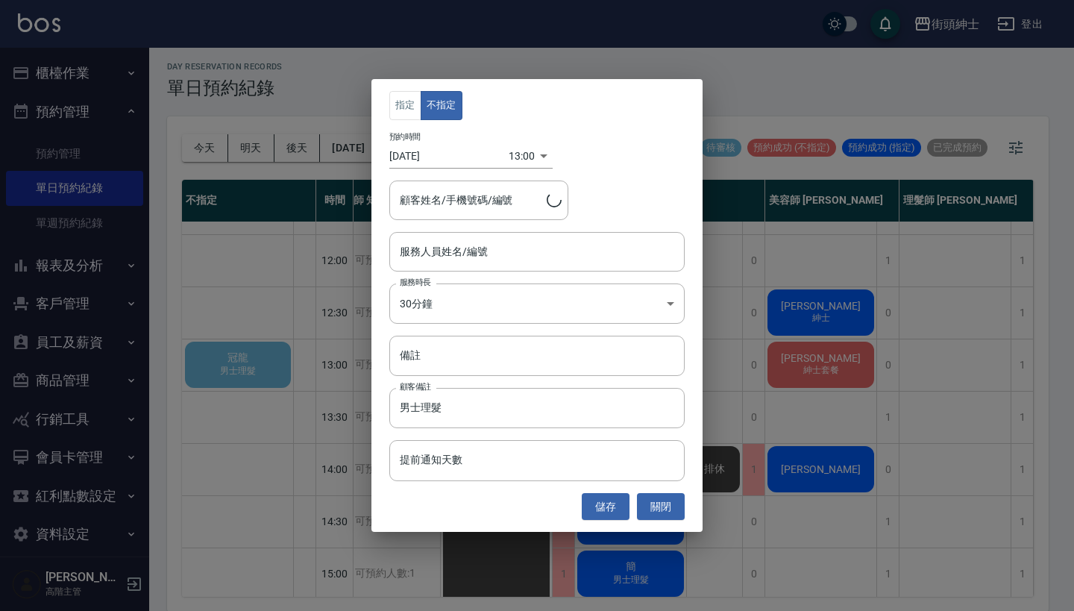
type input "冠龍/0906379693"
click at [450, 267] on div "服務人員姓名/編號" at bounding box center [536, 252] width 295 height 40
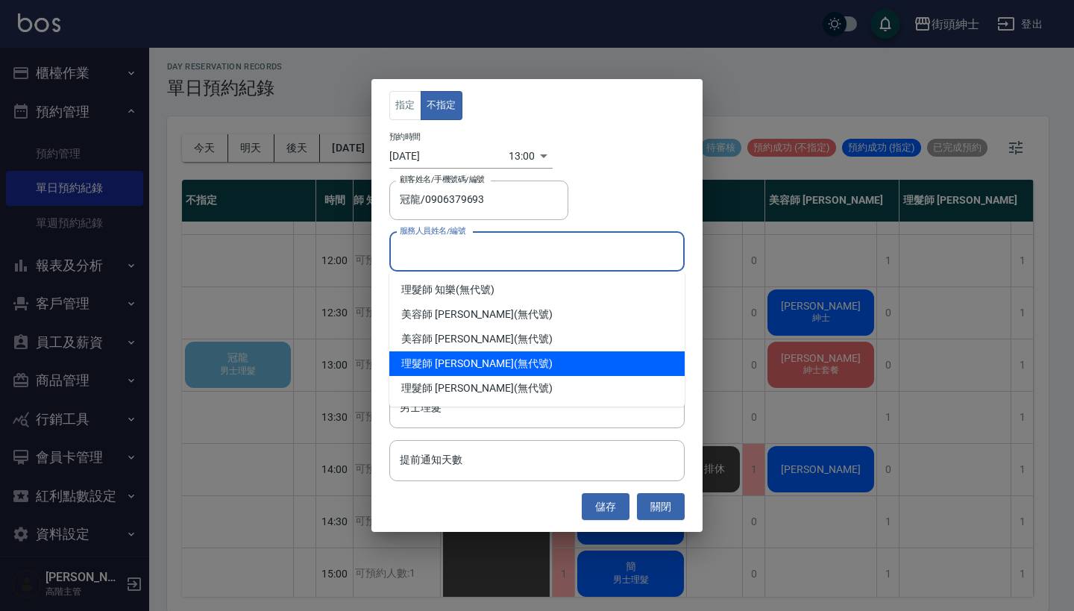
click at [473, 358] on div "理髮師 [PERSON_NAME] (無代號)" at bounding box center [536, 363] width 295 height 25
type input "理髮師 [PERSON_NAME](無代號)"
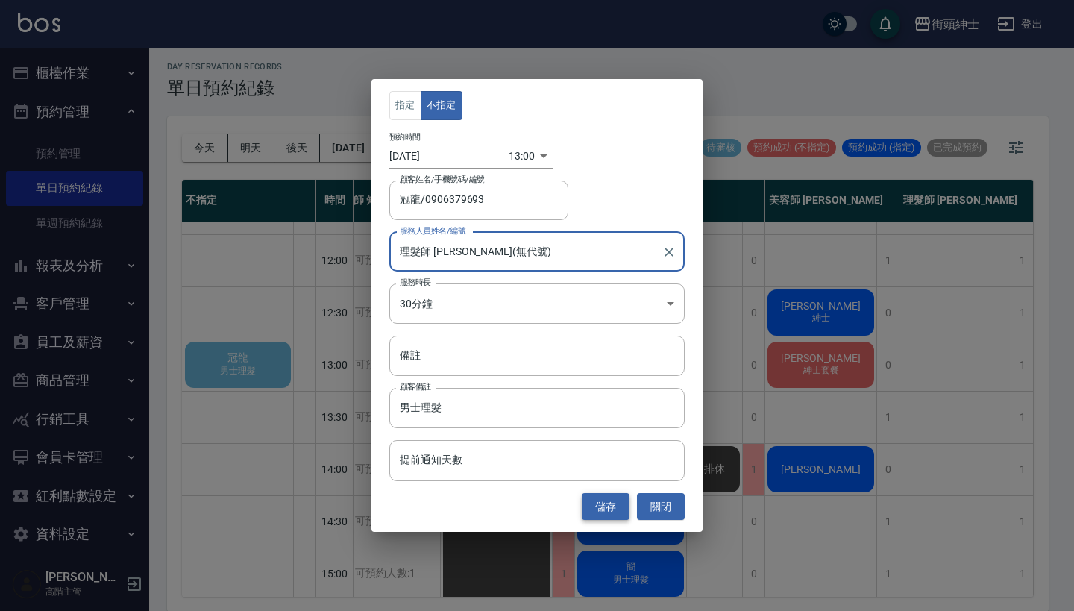
click at [618, 511] on button "儲存" at bounding box center [606, 507] width 48 height 28
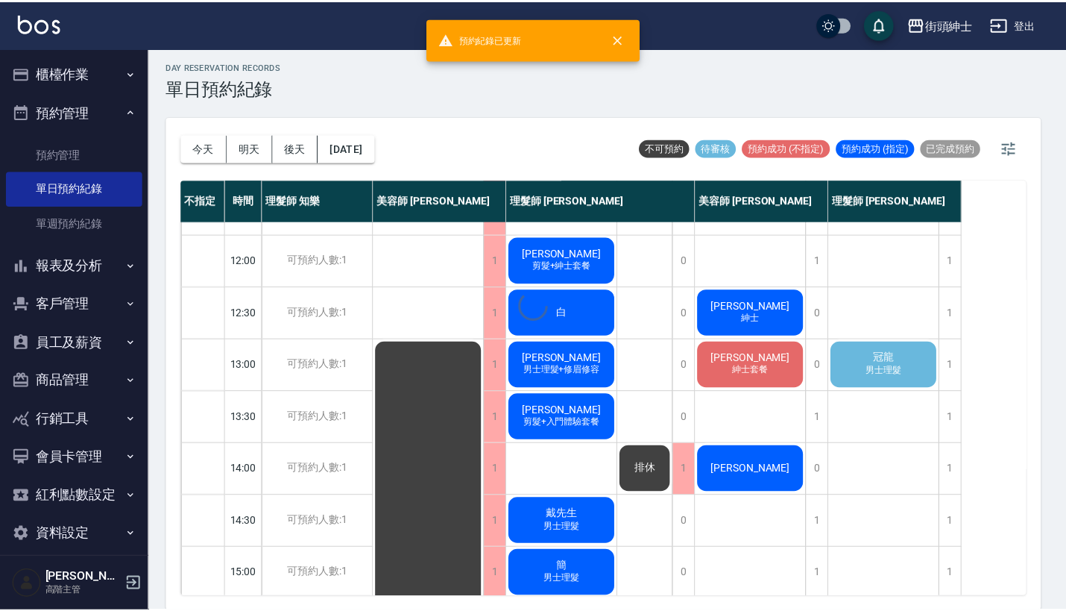
scroll to position [92, 0]
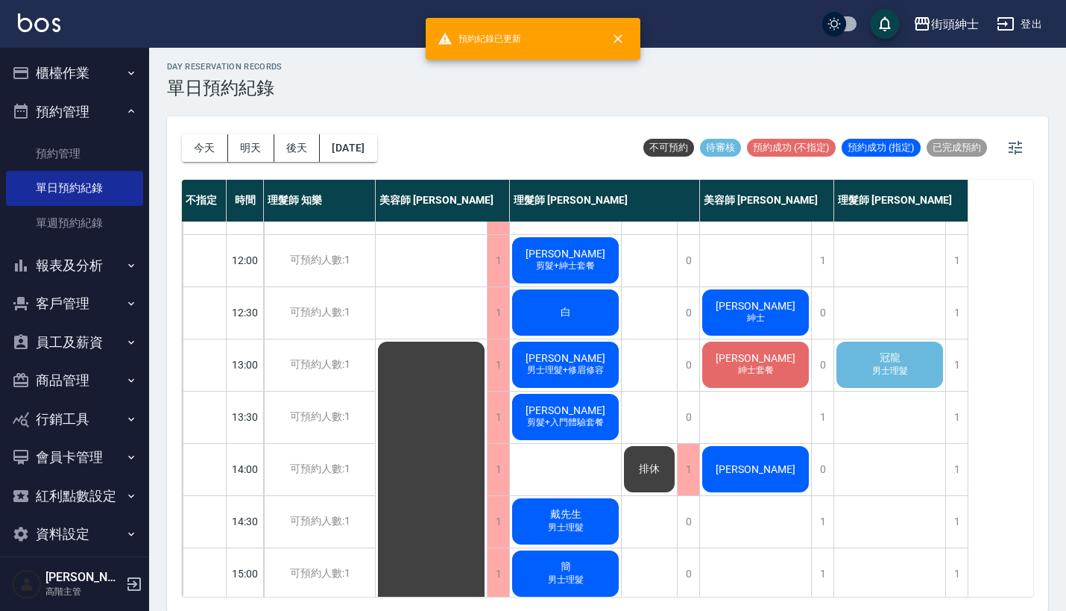
click at [910, 379] on div "冠龍 男士理髮" at bounding box center [889, 364] width 111 height 51
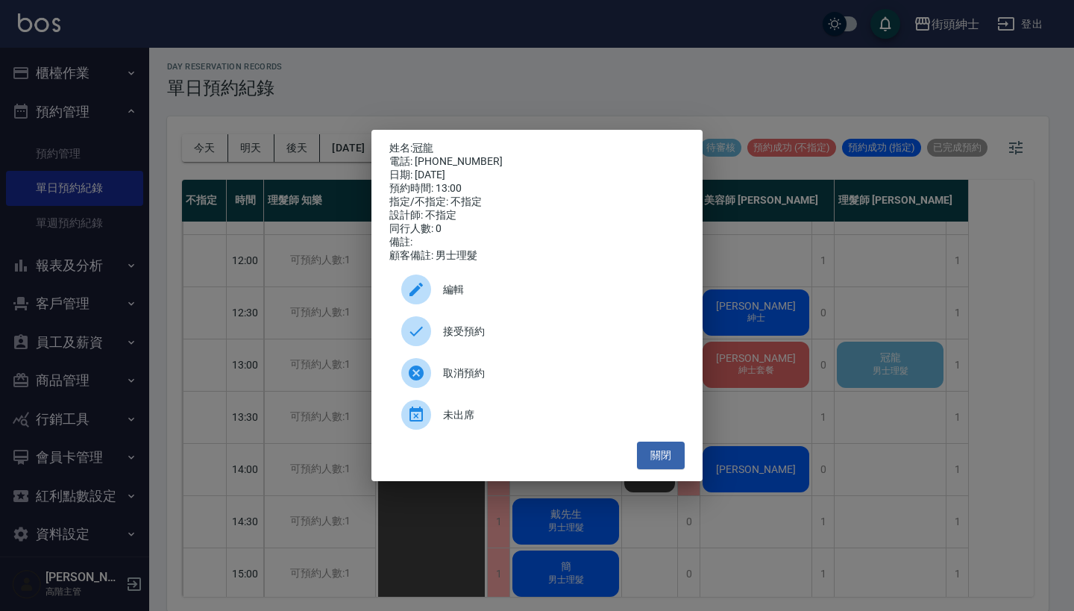
click at [558, 339] on span "接受預約" at bounding box center [558, 332] width 230 height 16
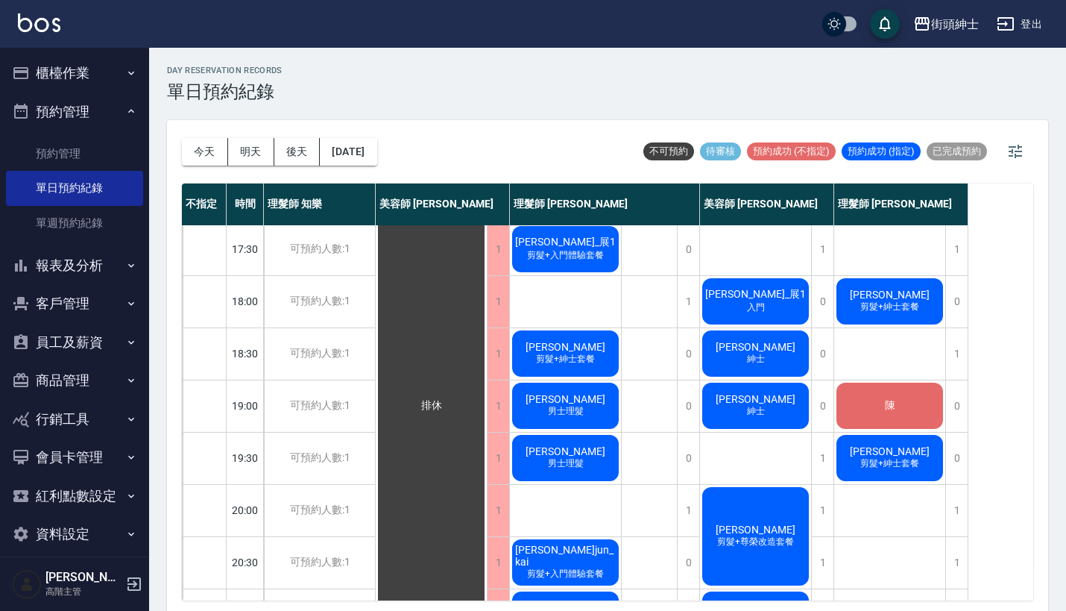
scroll to position [0, 0]
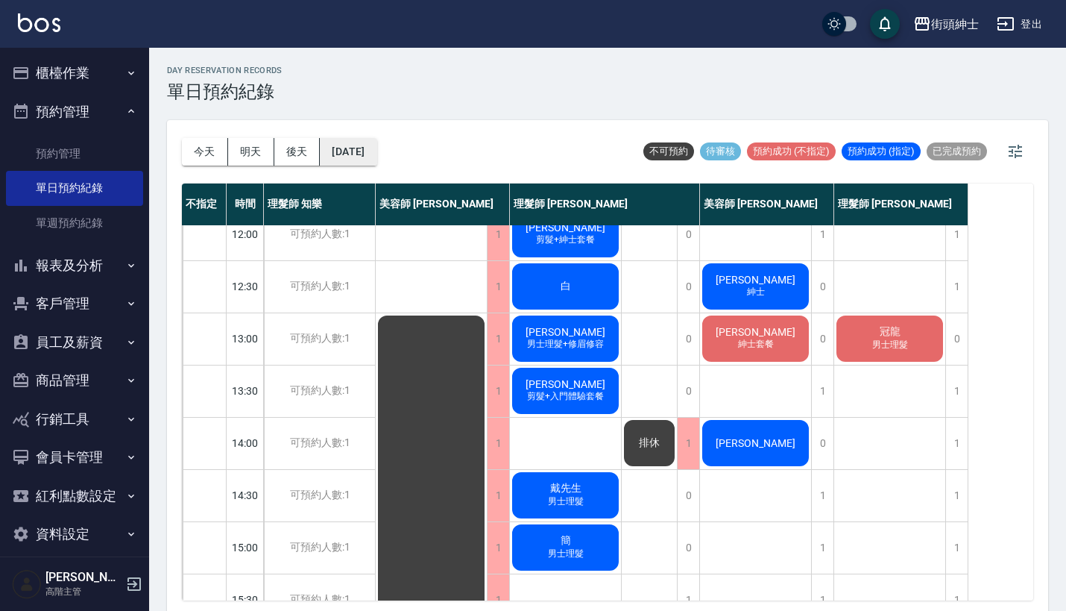
click at [376, 149] on button "[DATE]" at bounding box center [348, 152] width 57 height 28
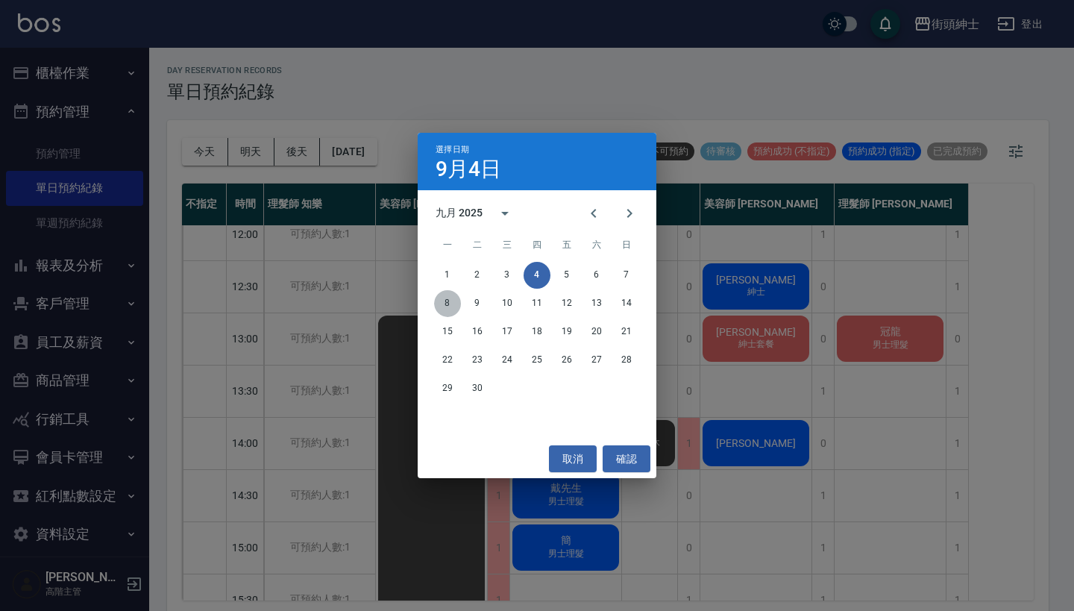
click at [449, 298] on button "8" at bounding box center [447, 303] width 27 height 27
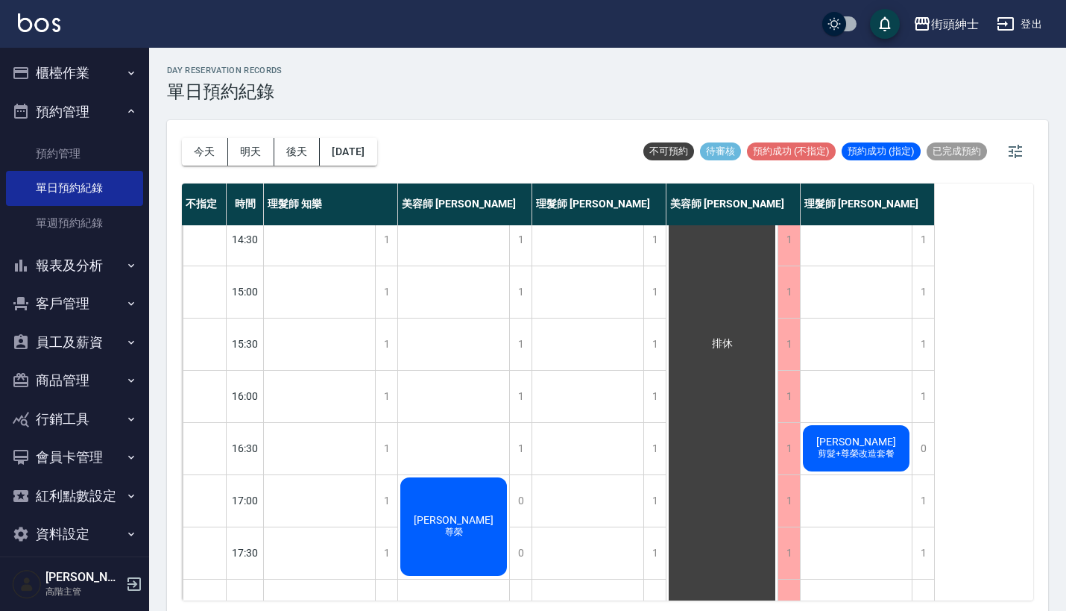
scroll to position [445, 0]
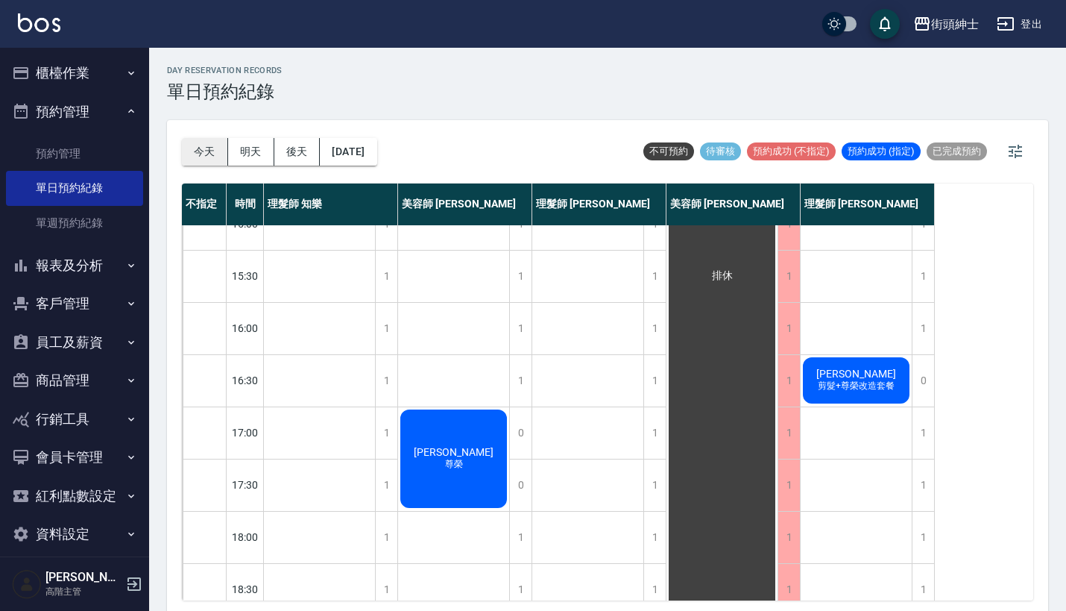
click at [209, 148] on button "今天" at bounding box center [205, 152] width 46 height 28
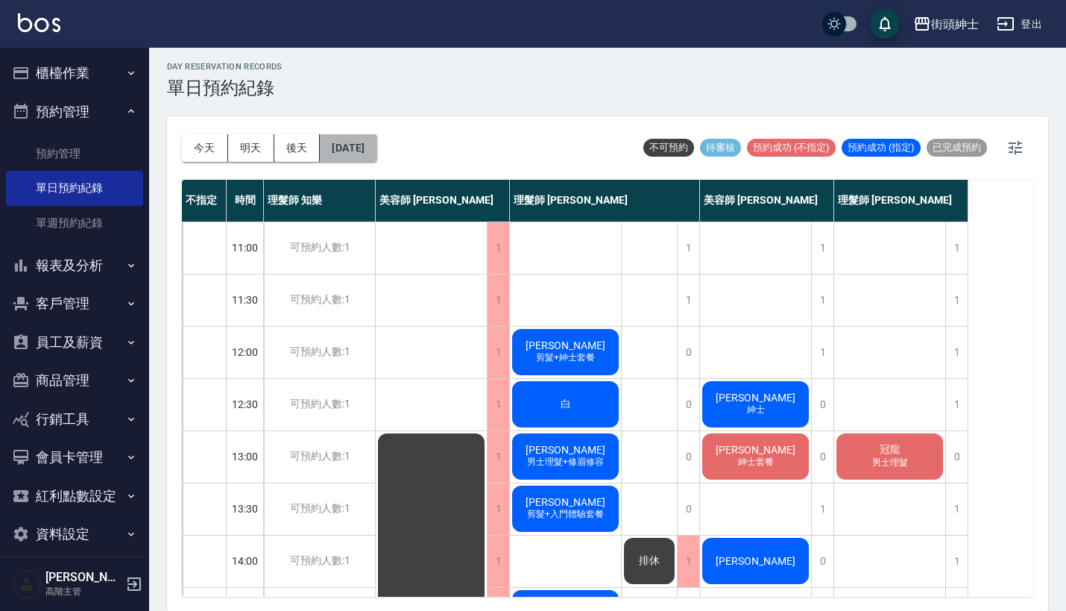
click at [376, 150] on button "[DATE]" at bounding box center [348, 148] width 57 height 28
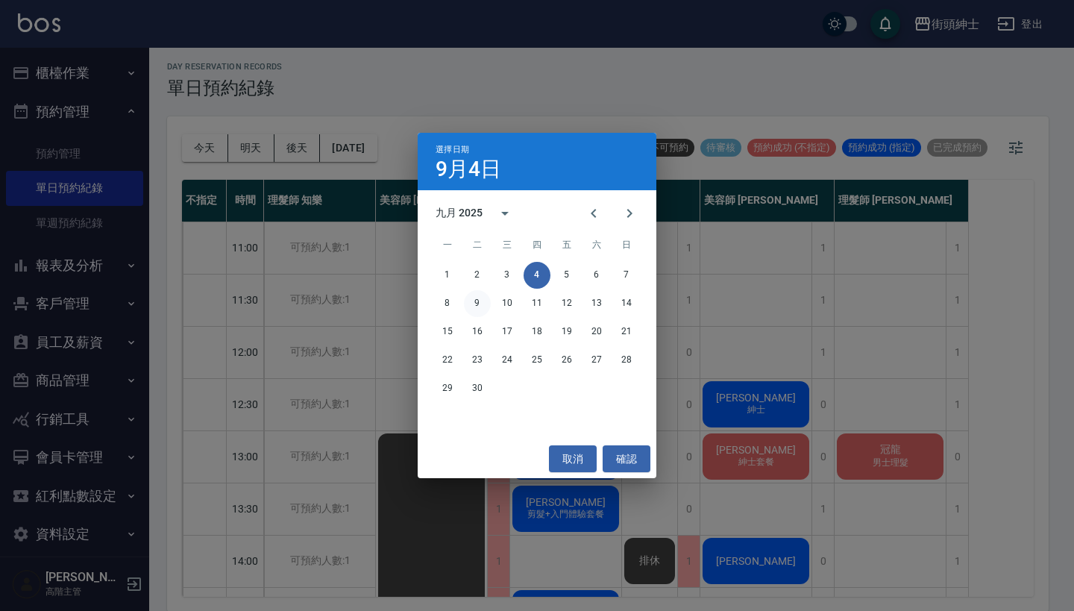
click at [475, 298] on button "9" at bounding box center [477, 303] width 27 height 27
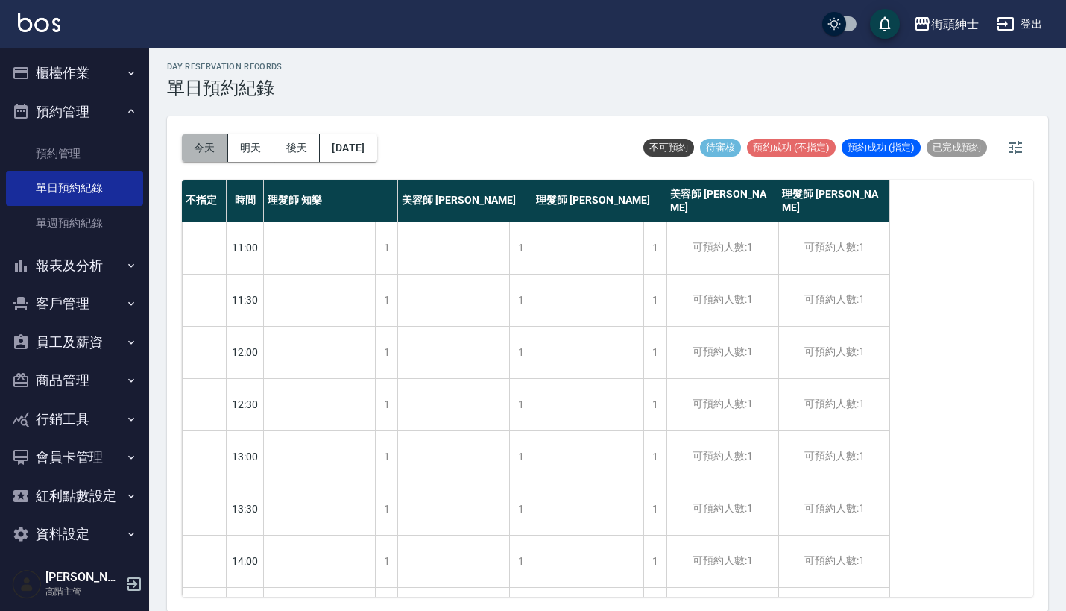
click at [212, 141] on button "今天" at bounding box center [205, 148] width 46 height 28
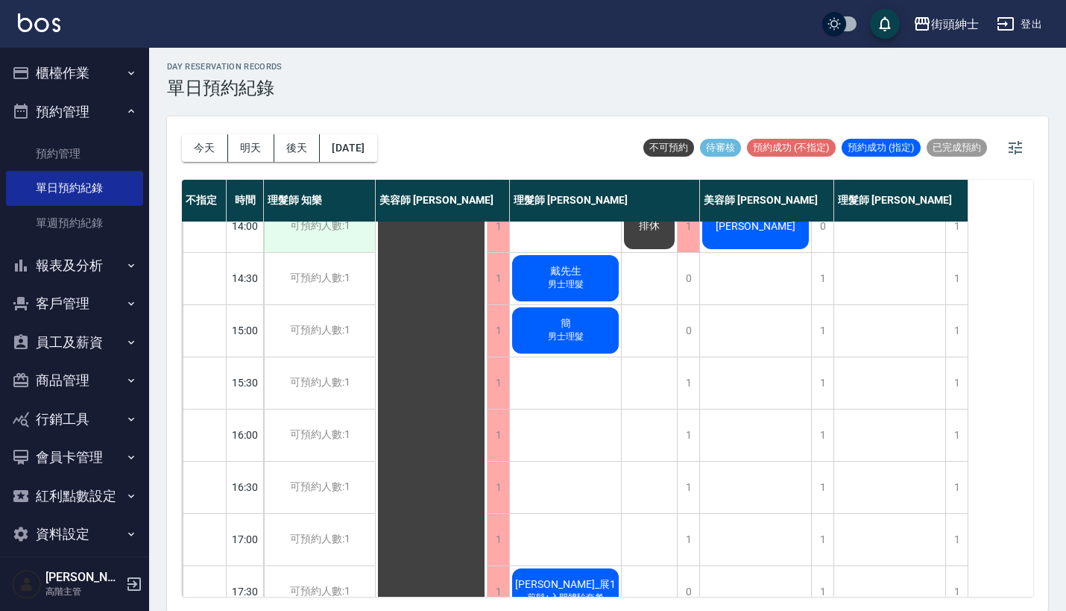
scroll to position [332, 0]
